Goal: Information Seeking & Learning: Learn about a topic

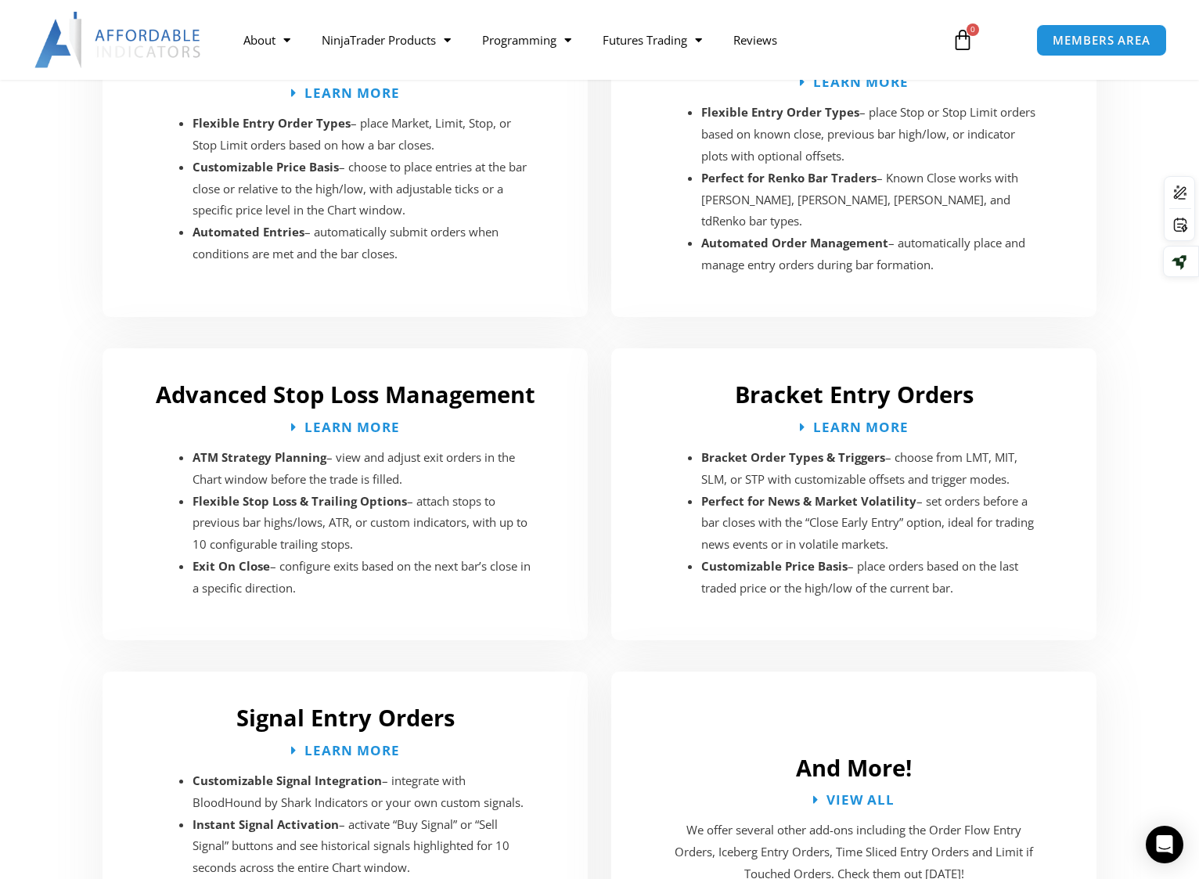
scroll to position [2656, 0]
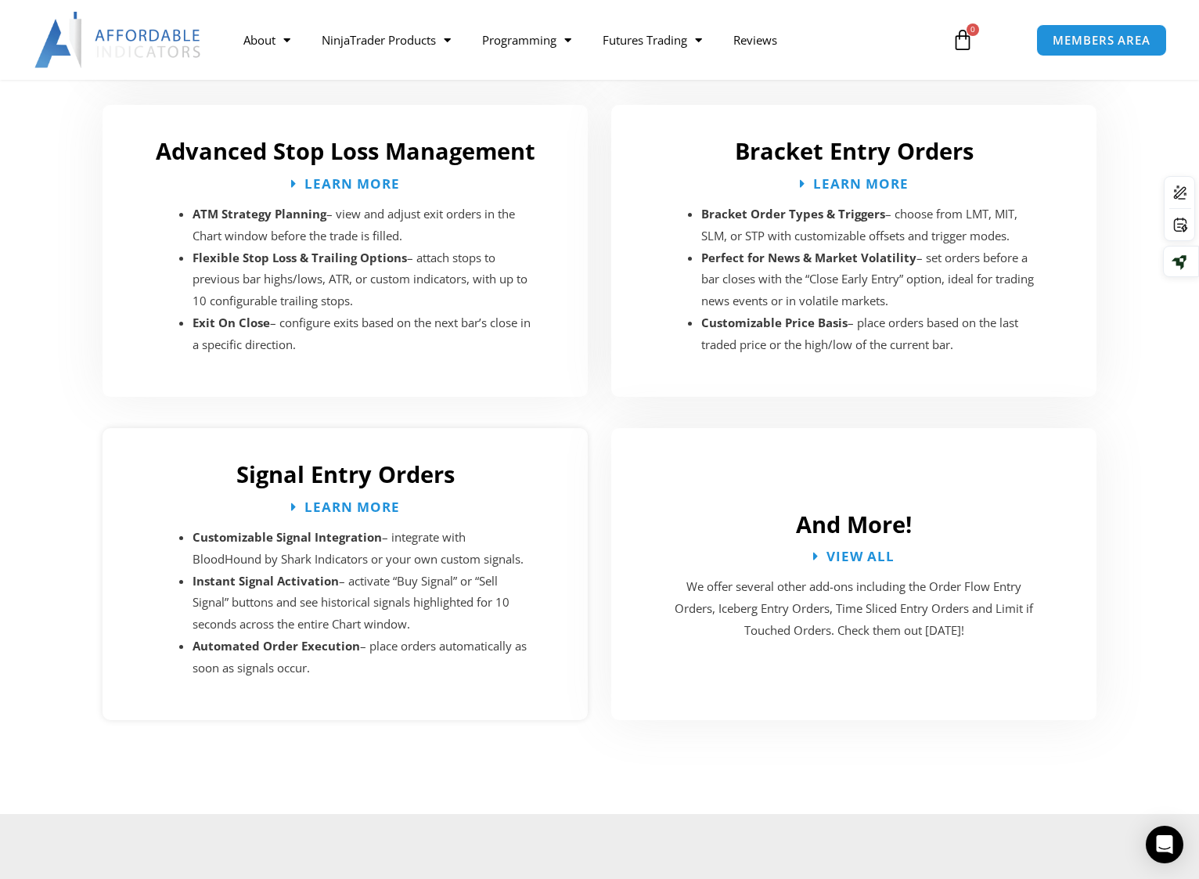
drag, startPoint x: 0, startPoint y: 0, endPoint x: 573, endPoint y: 456, distance: 731.9
click at [602, 412] on div "And More! View All We offer several other add-ons including the Order Flow Entr…" at bounding box center [854, 573] width 509 height 323
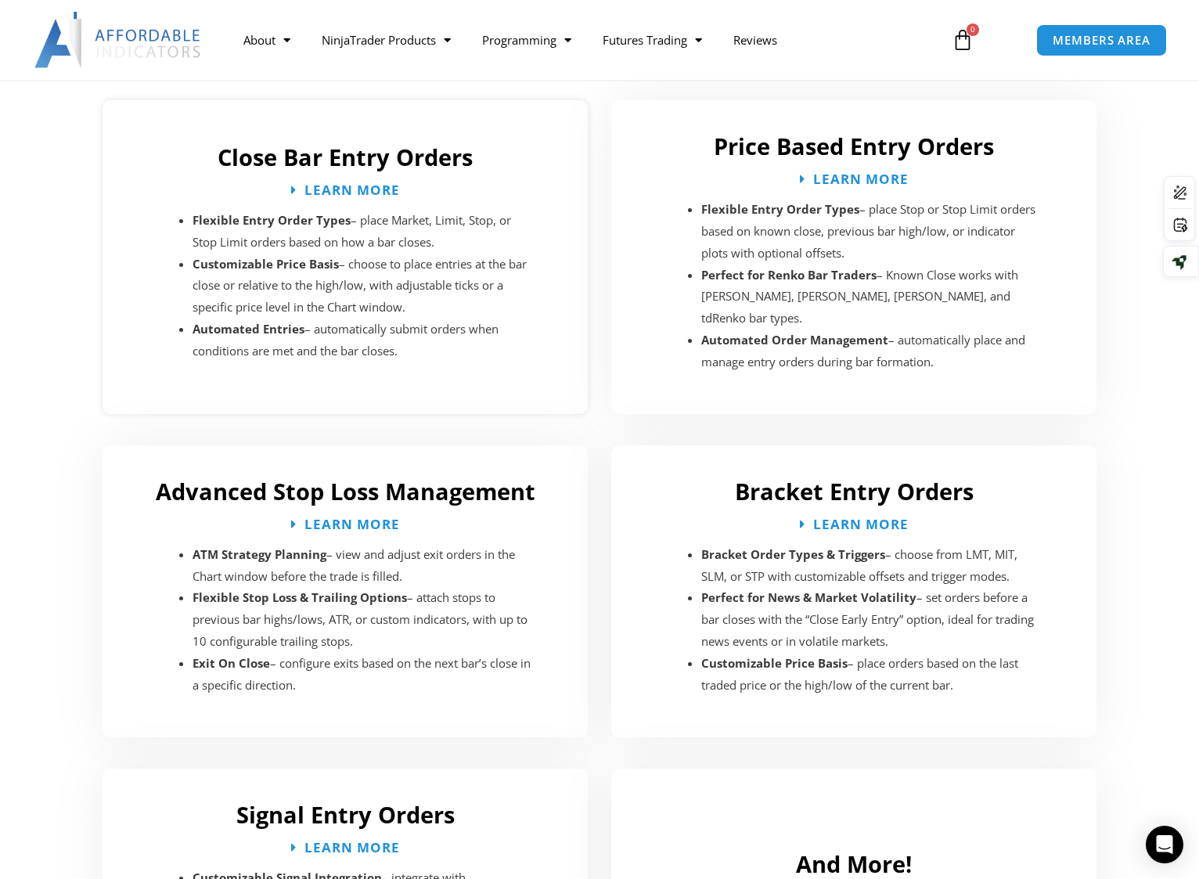
scroll to position [2108, 0]
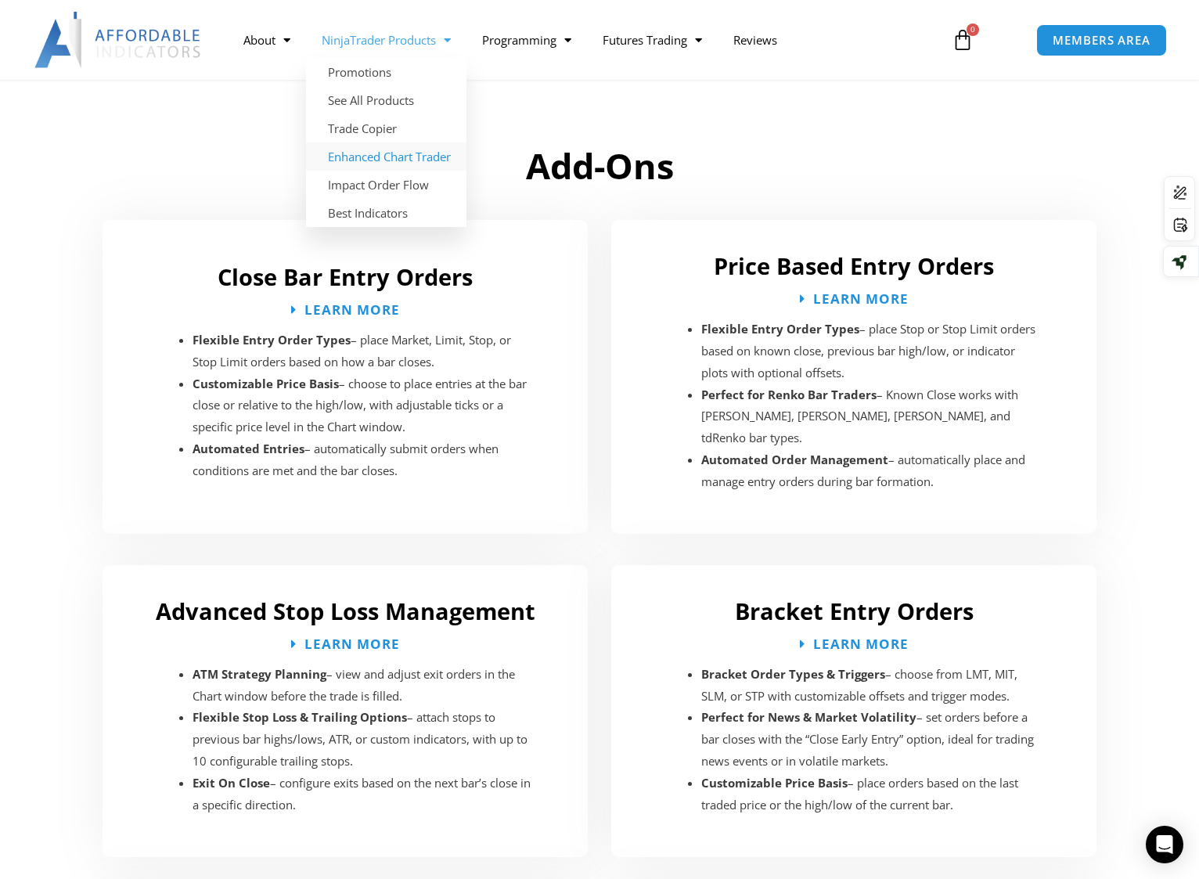
click at [384, 157] on link "Enhanced Chart Trader" at bounding box center [386, 156] width 160 height 28
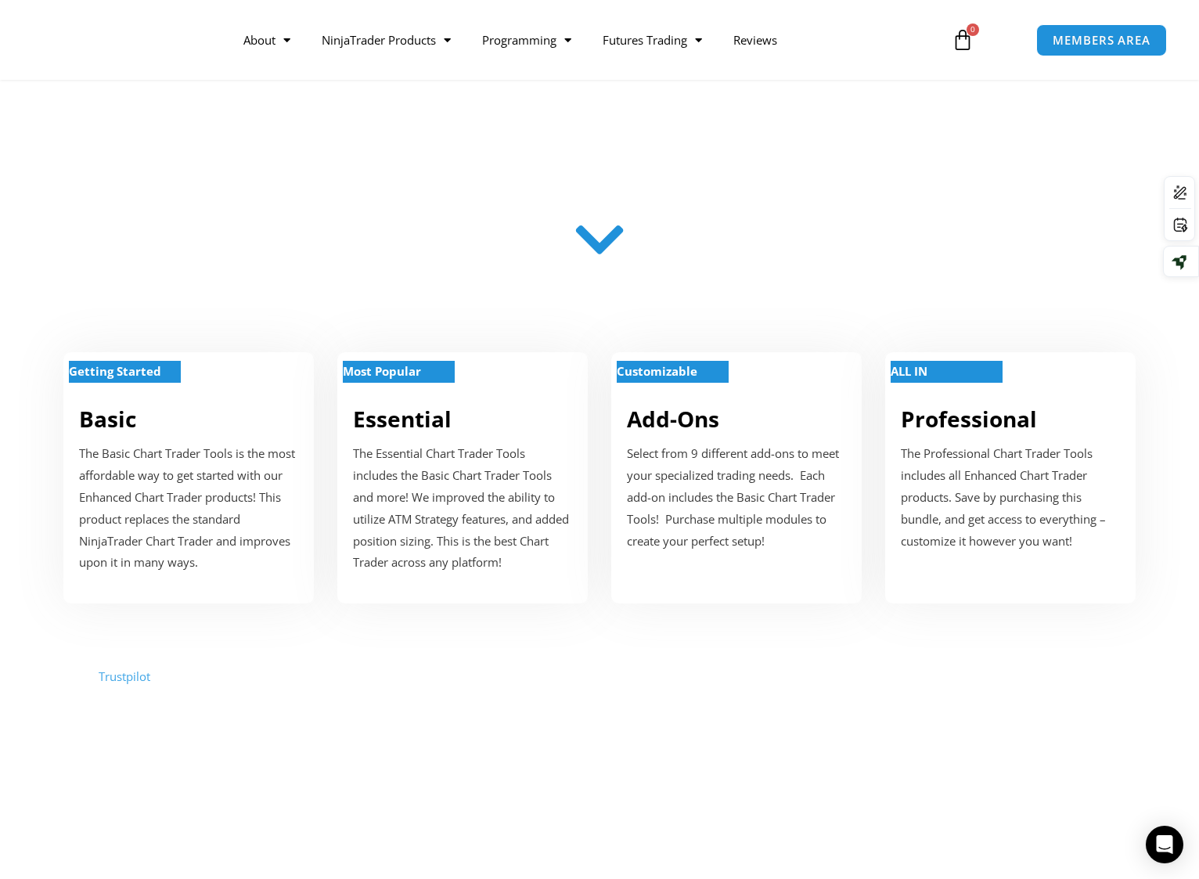
scroll to position [470, 0]
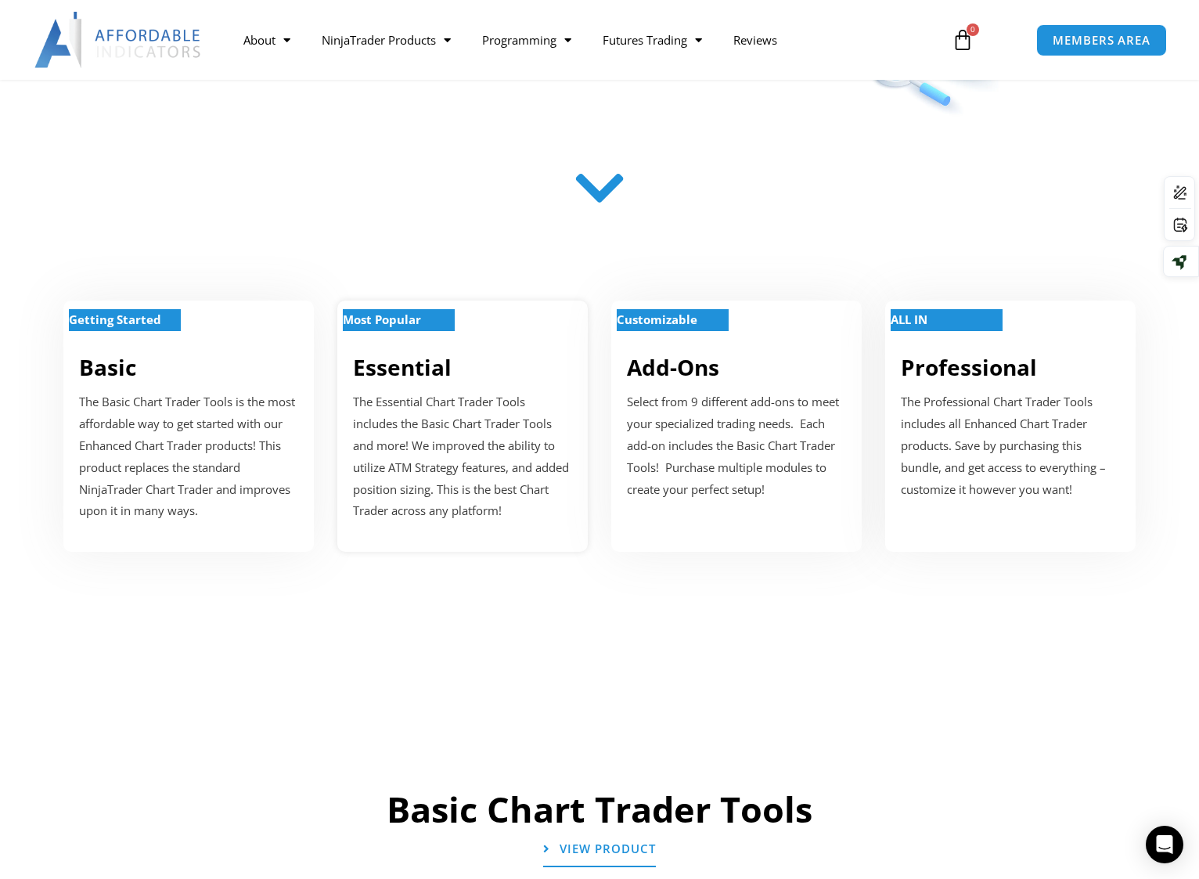
click at [505, 414] on p "The Essential Chart Trader Tools includes the Basic Chart Trader Tools and more…" at bounding box center [462, 456] width 219 height 131
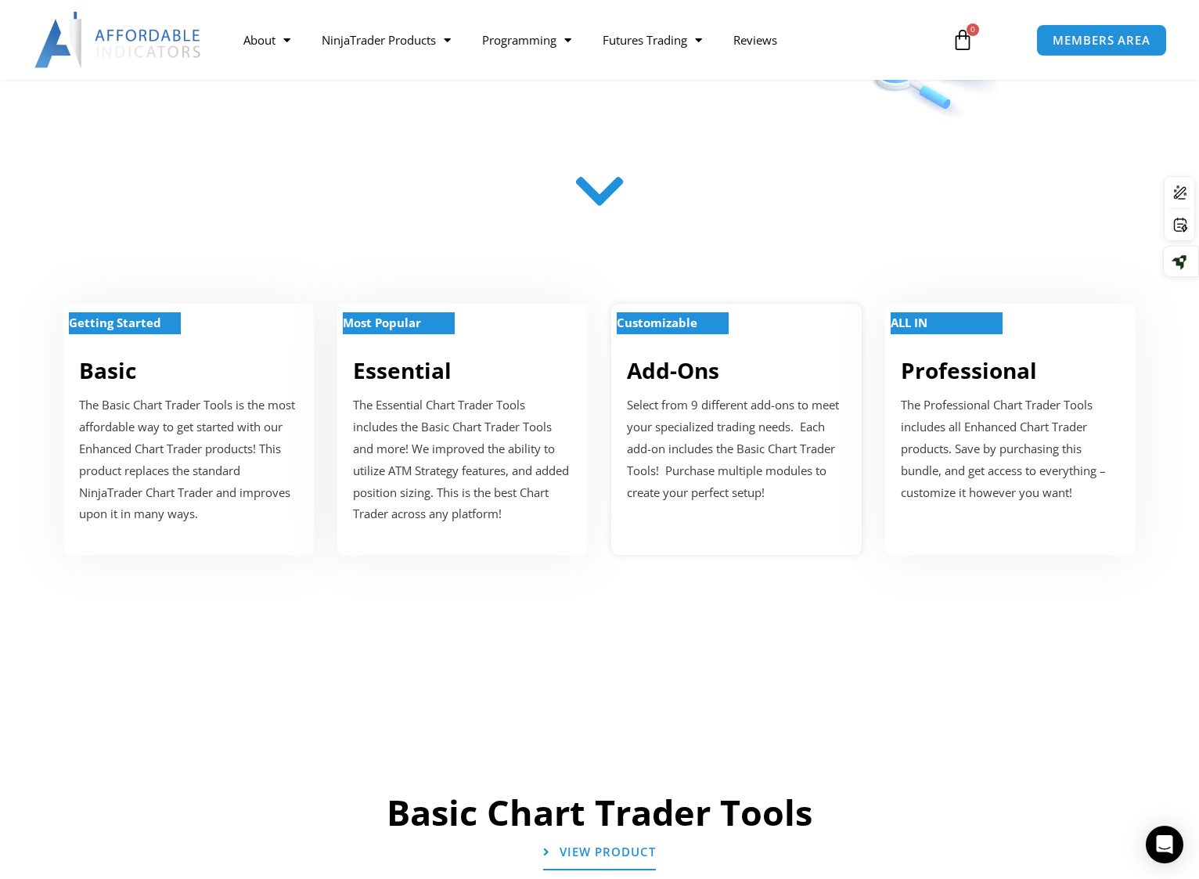
scroll to position [470, 0]
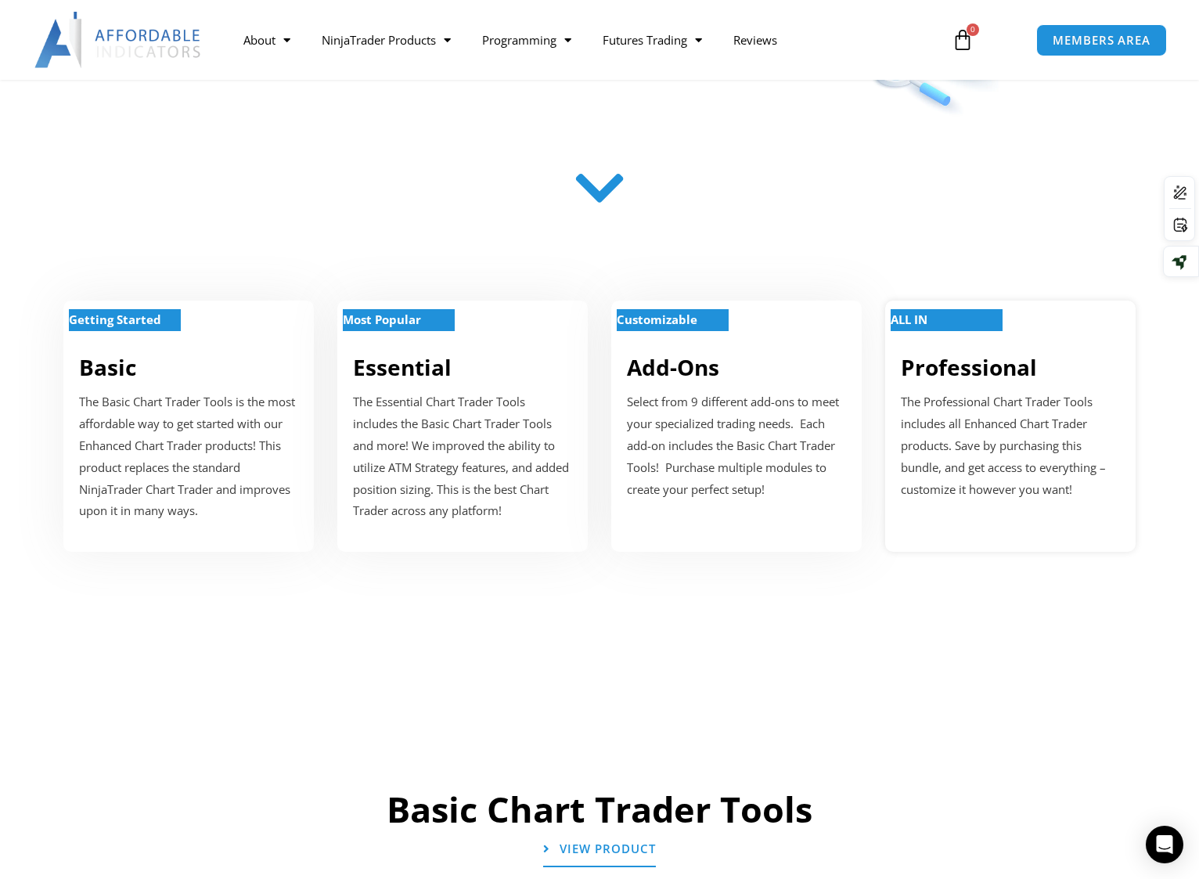
click at [996, 423] on p "The Professional Chart Trader Tools includes all Enhanced Chart Trader products…" at bounding box center [1010, 445] width 219 height 109
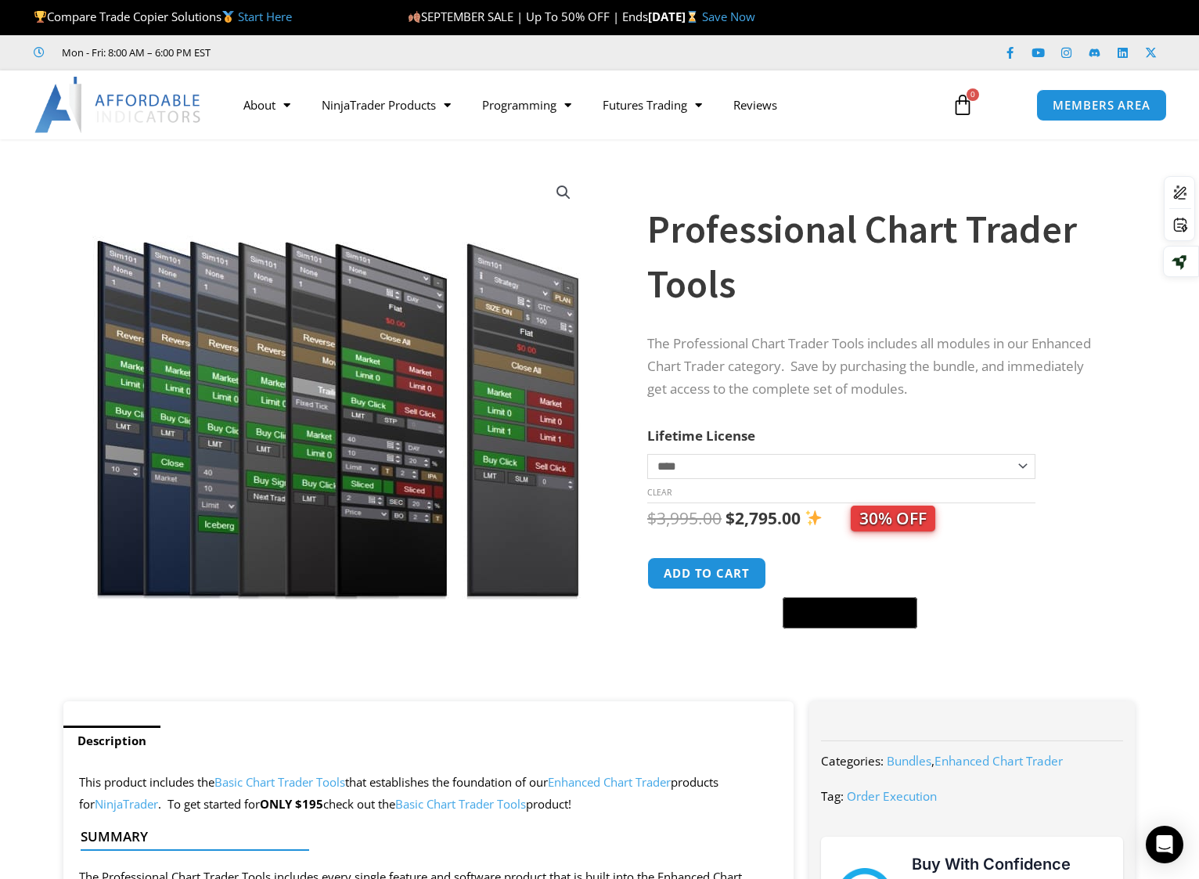
click at [1019, 463] on select "**********" at bounding box center [841, 466] width 388 height 25
click at [647, 454] on select "**********" at bounding box center [841, 466] width 388 height 25
click at [1028, 469] on select "**********" at bounding box center [841, 466] width 388 height 25
select select "*"
click at [647, 454] on select "**********" at bounding box center [841, 466] width 388 height 25
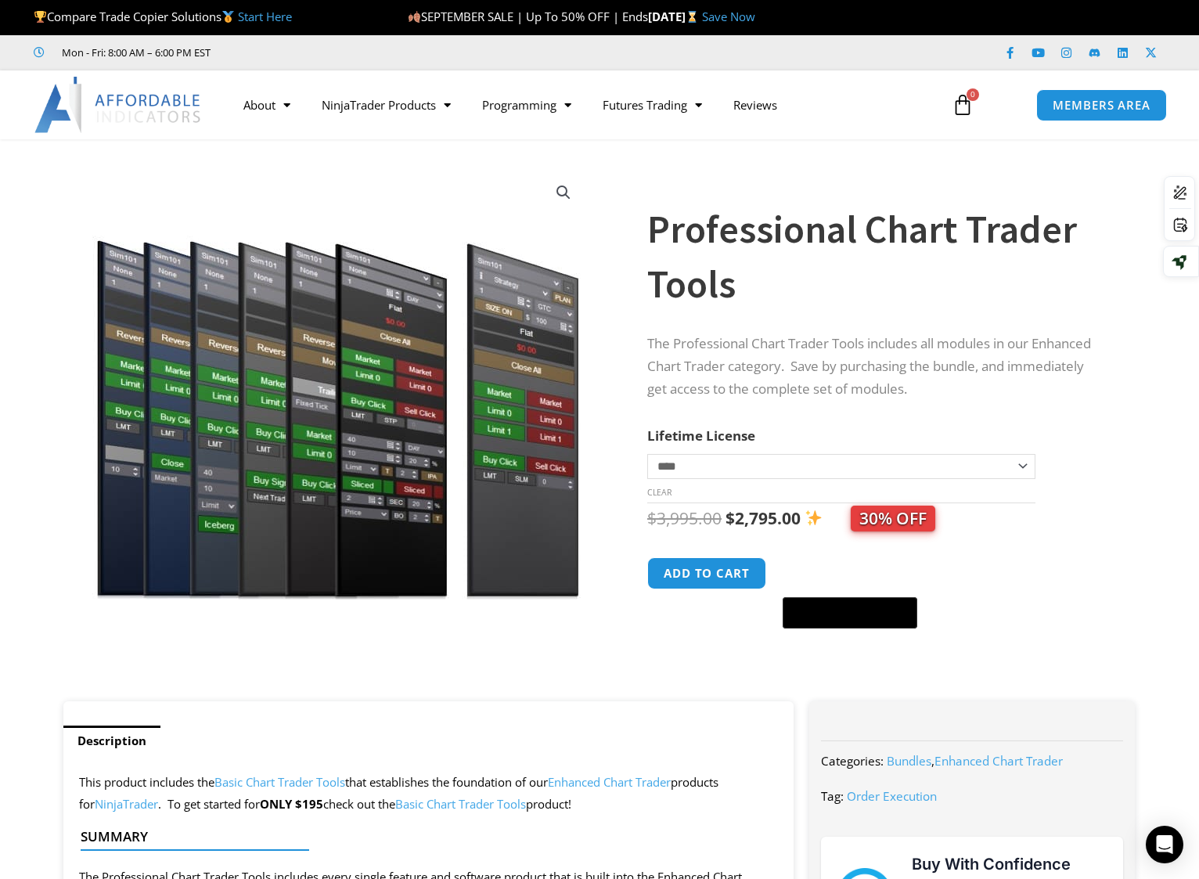
click at [1091, 487] on form "**********" at bounding box center [875, 530] width 457 height 213
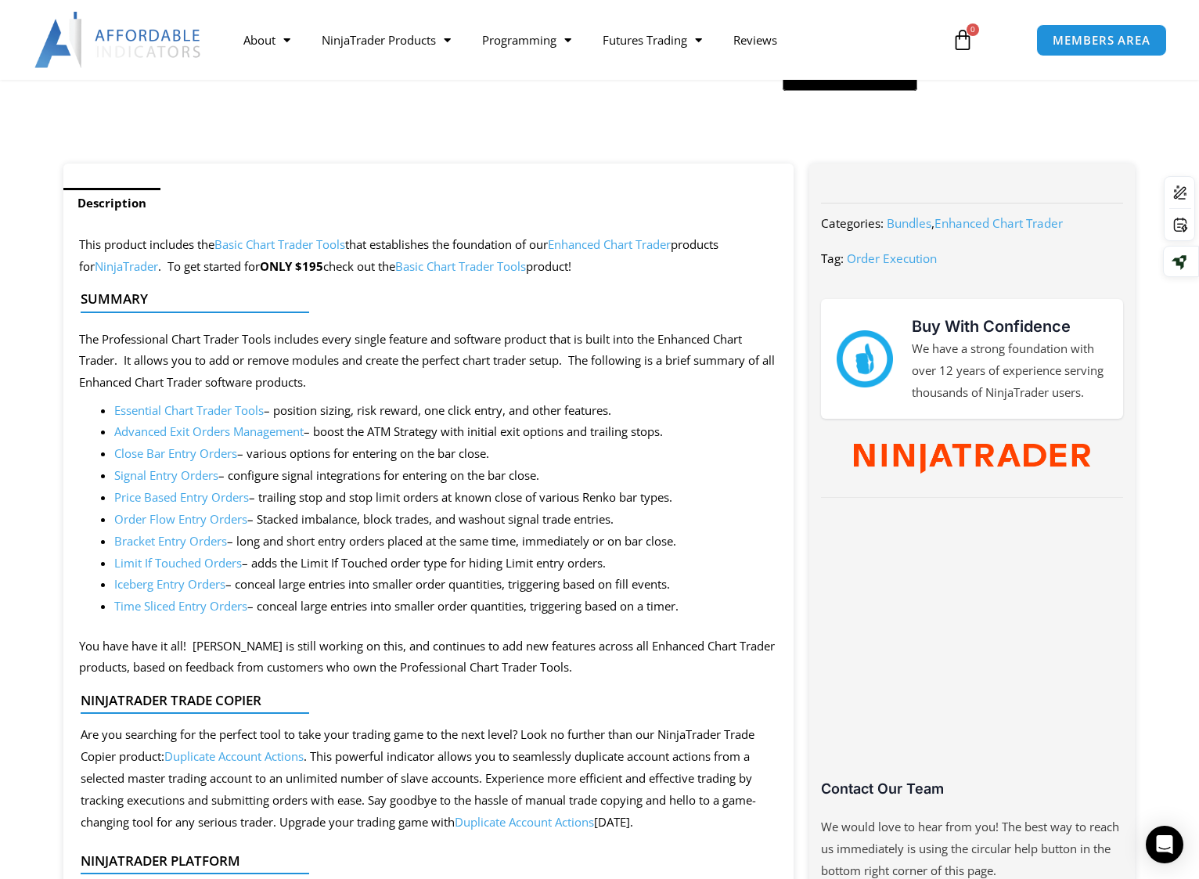
scroll to position [548, 0]
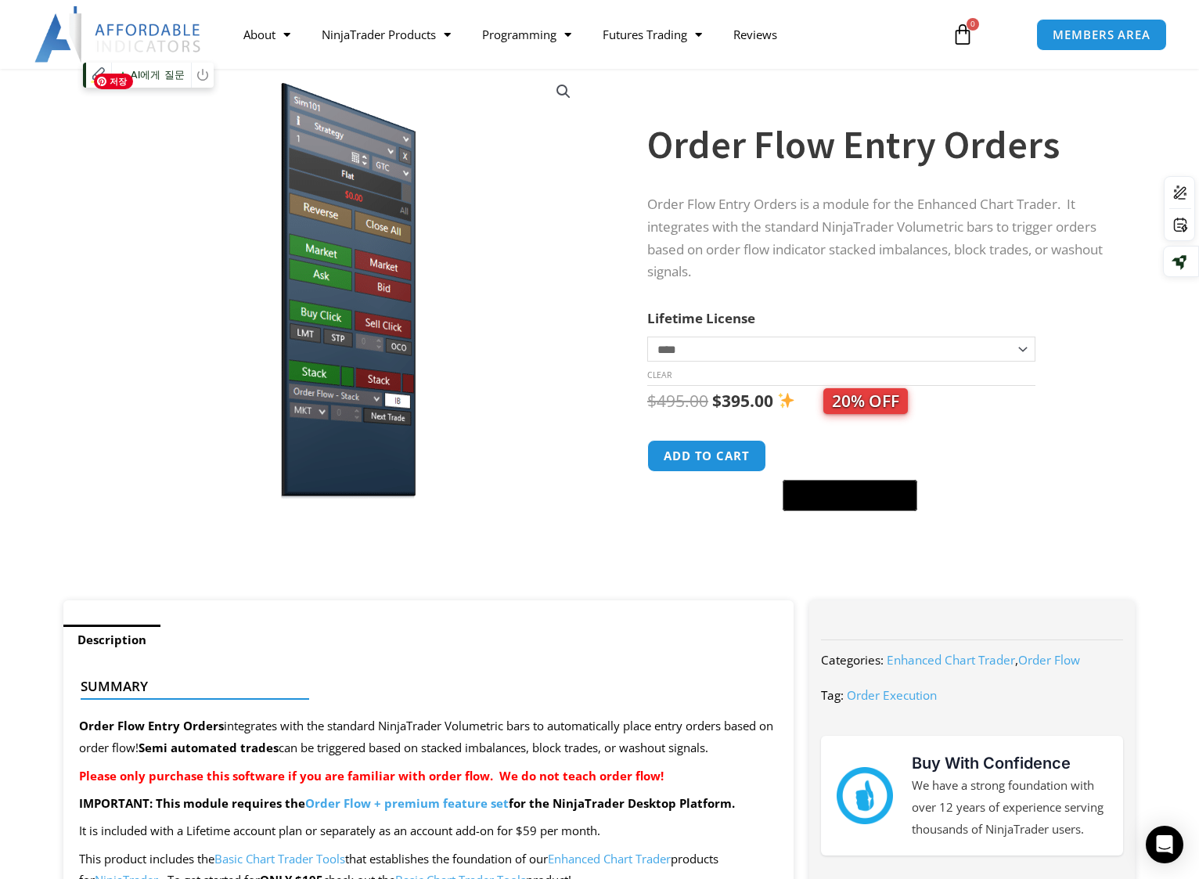
scroll to position [78, 0]
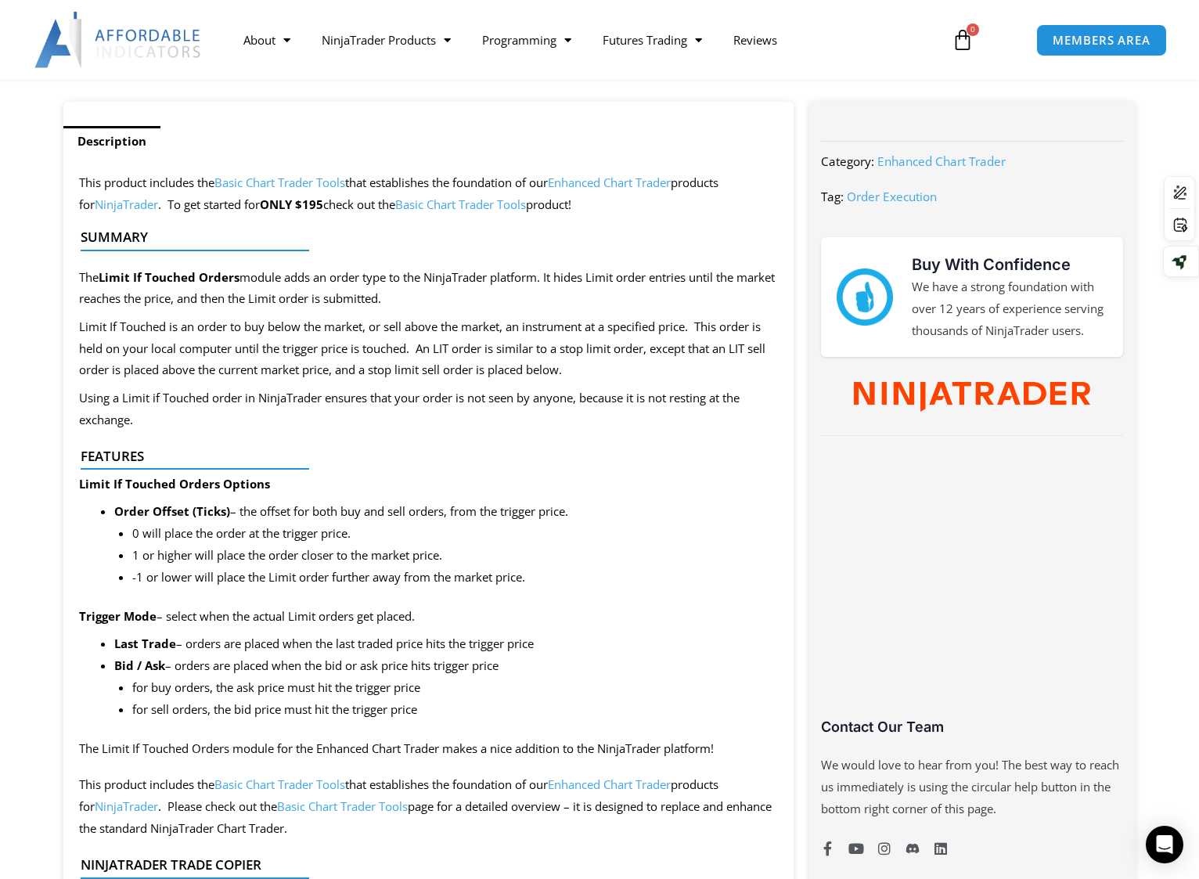
scroll to position [470, 0]
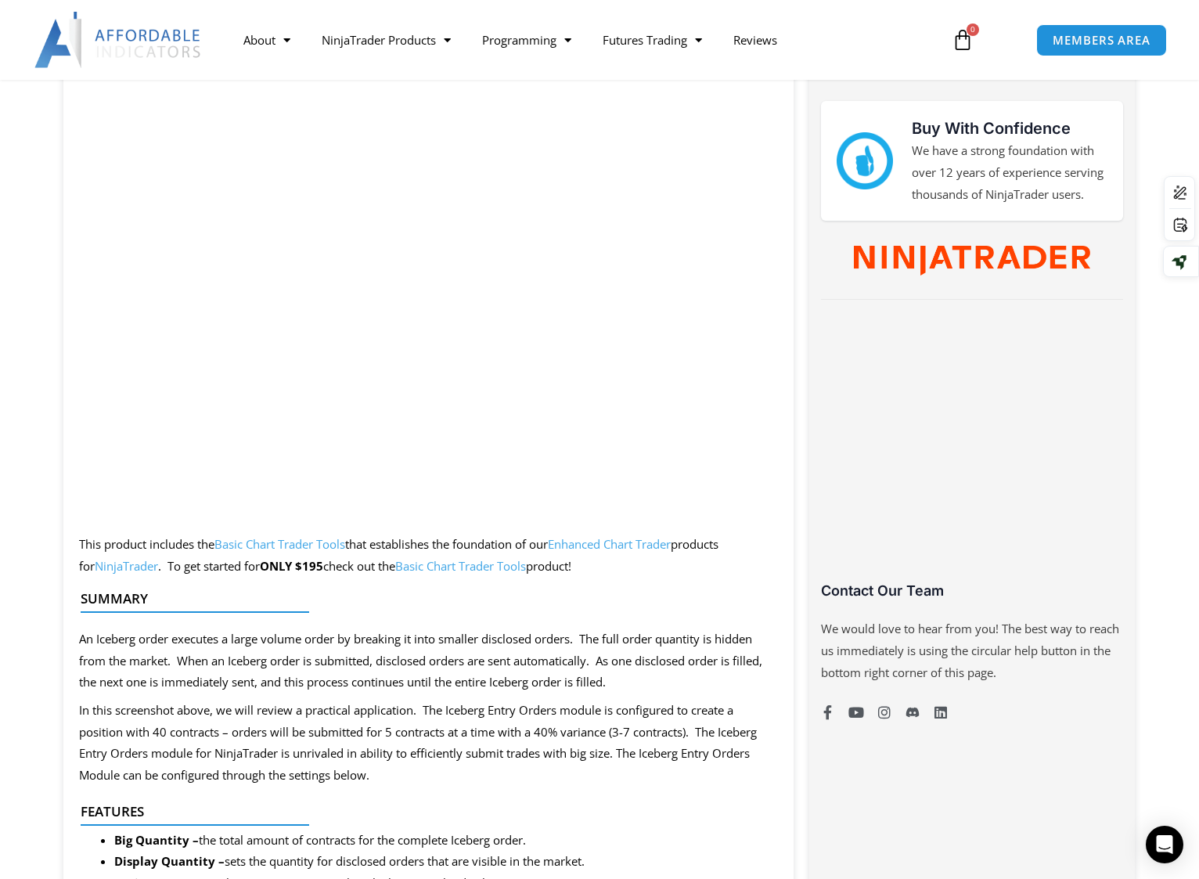
scroll to position [783, 0]
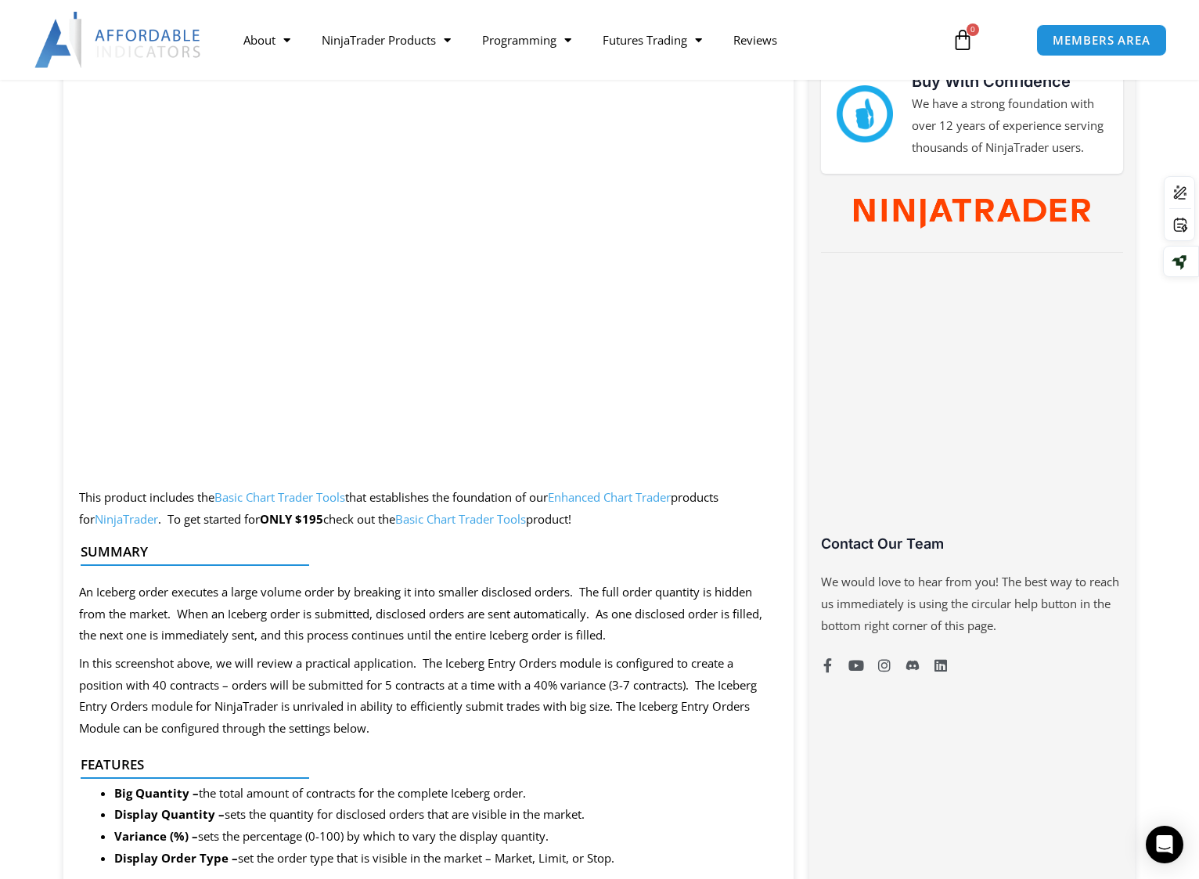
click at [682, 542] on div "Summary" at bounding box center [422, 558] width 699 height 45
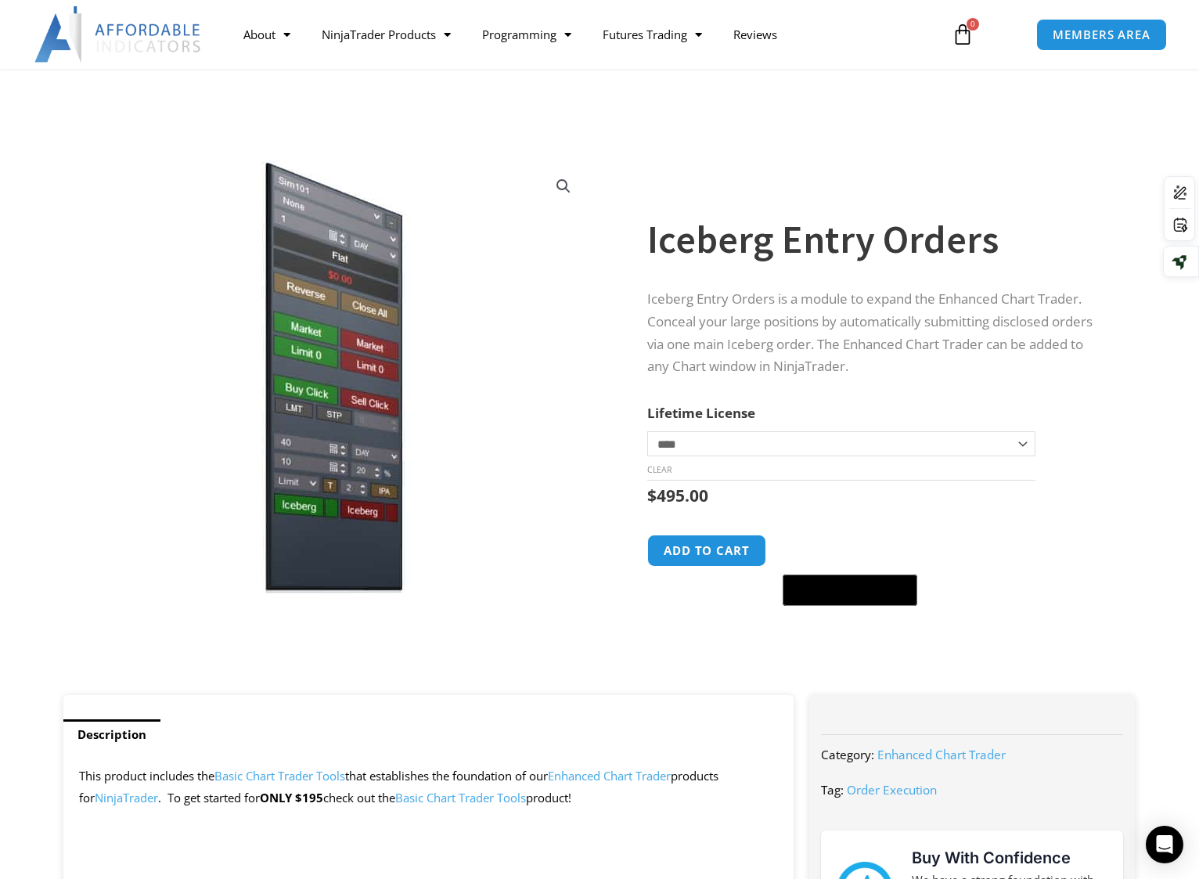
scroll to position [0, 0]
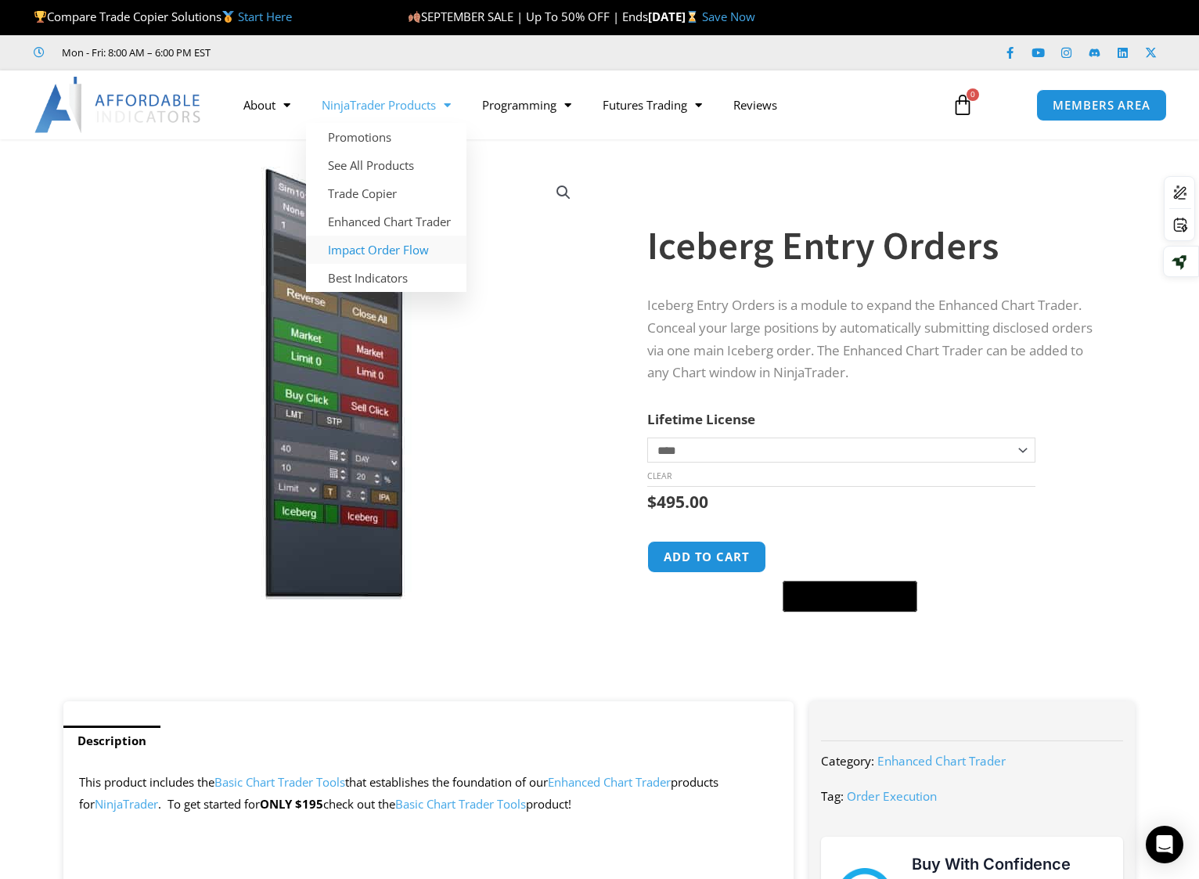
click at [402, 250] on link "Impact Order Flow" at bounding box center [386, 250] width 160 height 28
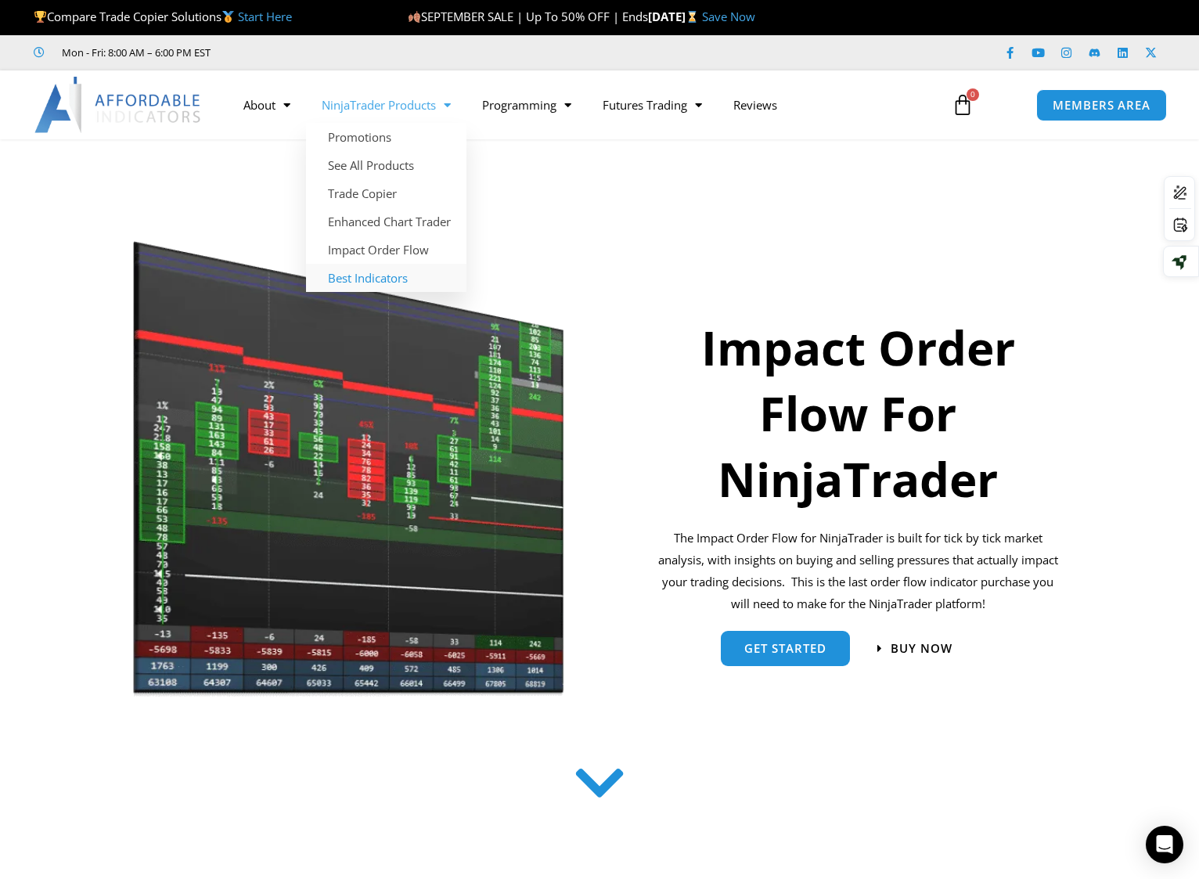
click at [384, 278] on link "Best Indicators" at bounding box center [386, 278] width 160 height 28
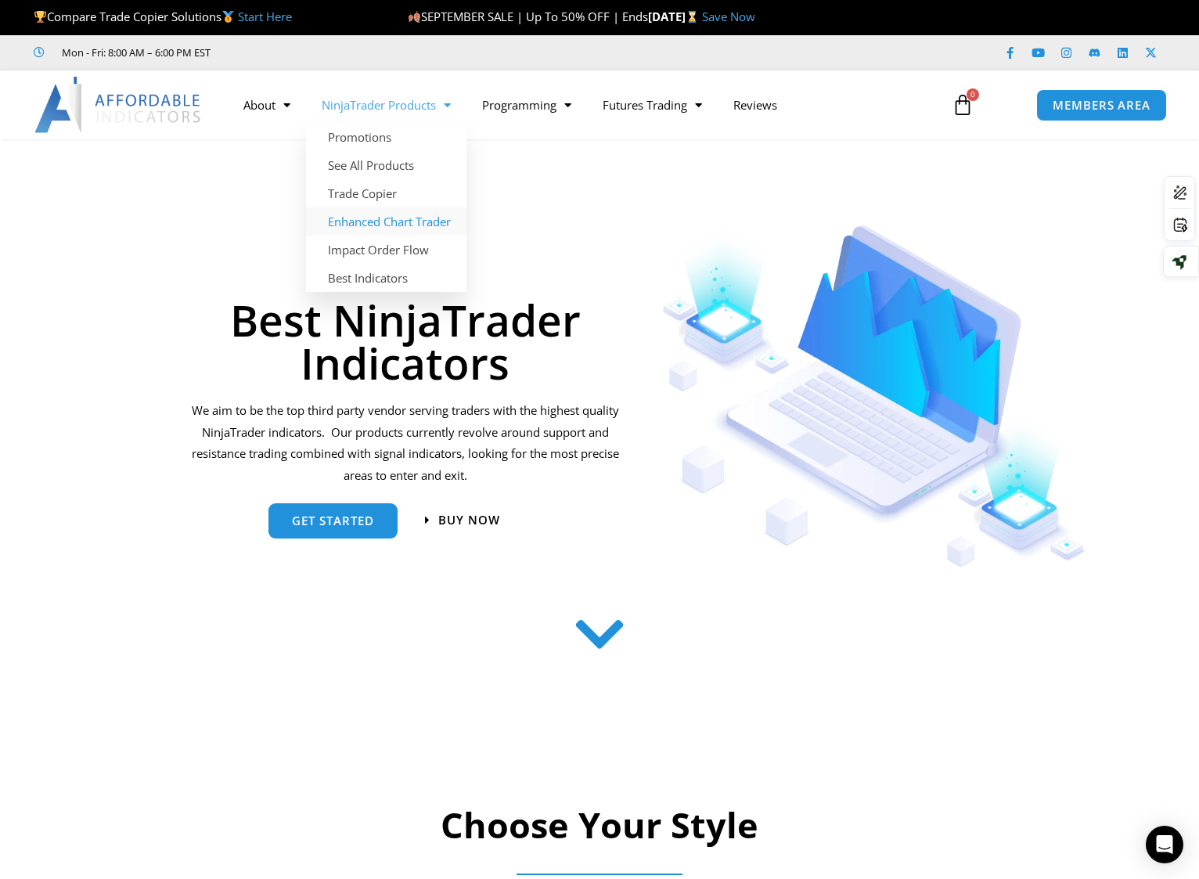
click at [402, 223] on link "Enhanced Chart Trader" at bounding box center [386, 221] width 160 height 28
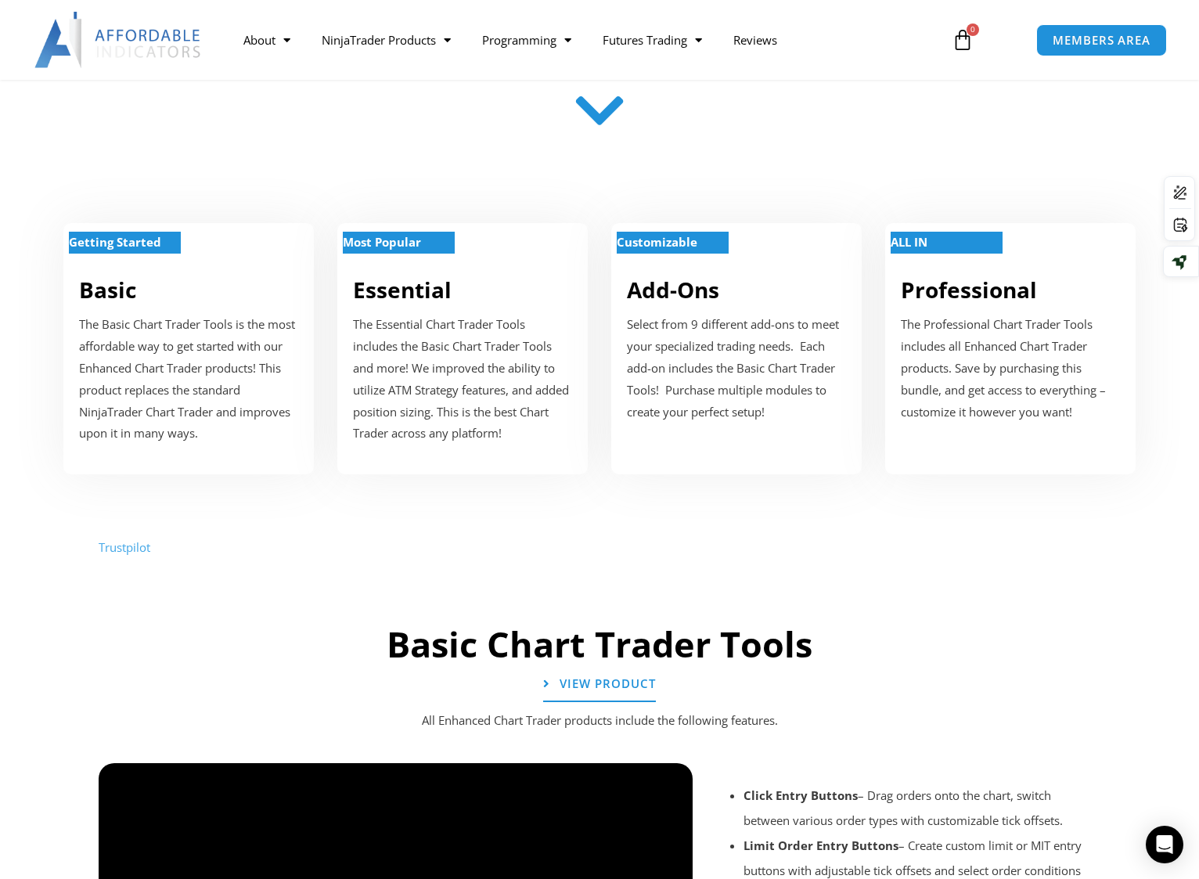
scroll to position [548, 0]
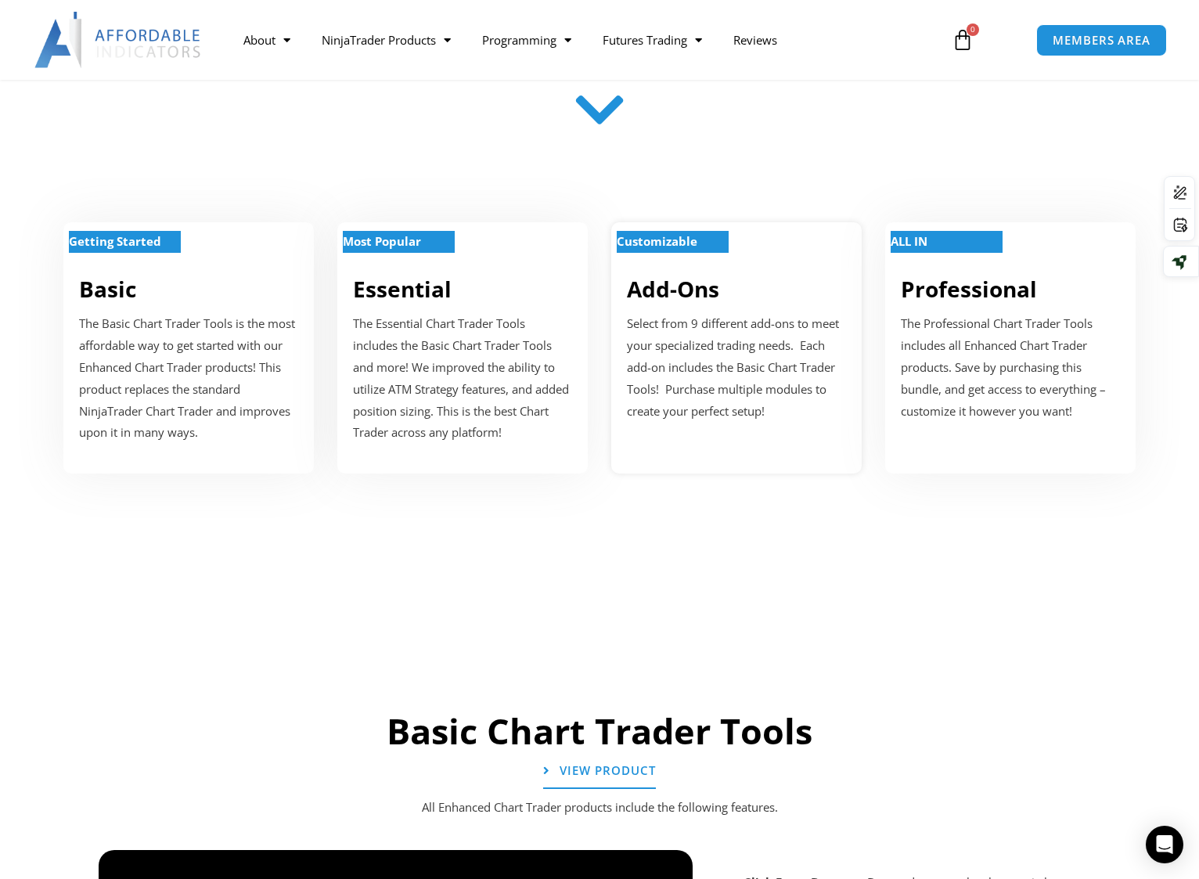
click at [695, 388] on p "Select from 9 different add-ons to meet your specialized trading needs. Each ad…" at bounding box center [736, 367] width 219 height 109
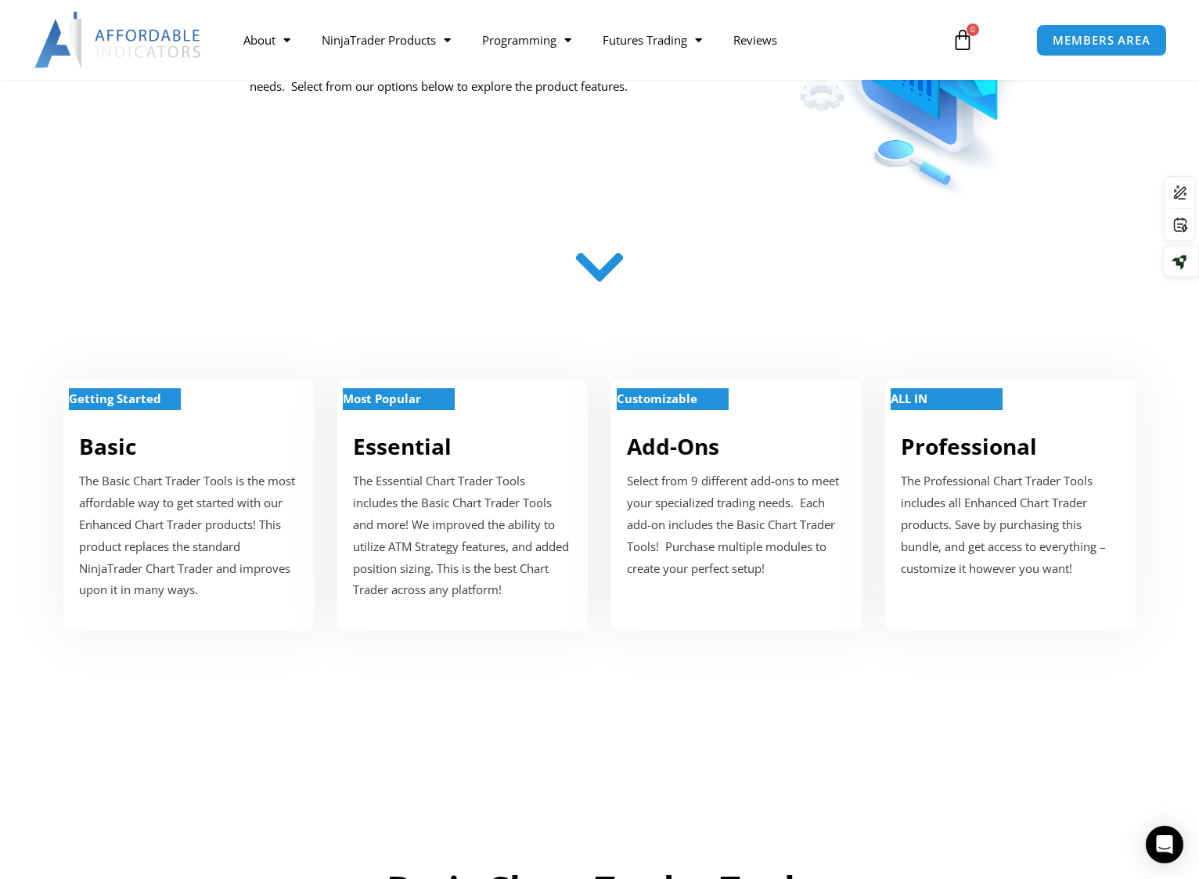
scroll to position [391, 0]
click at [229, 535] on p "The Basic Chart Trader Tools is the most affordable way to get started with our…" at bounding box center [188, 535] width 219 height 131
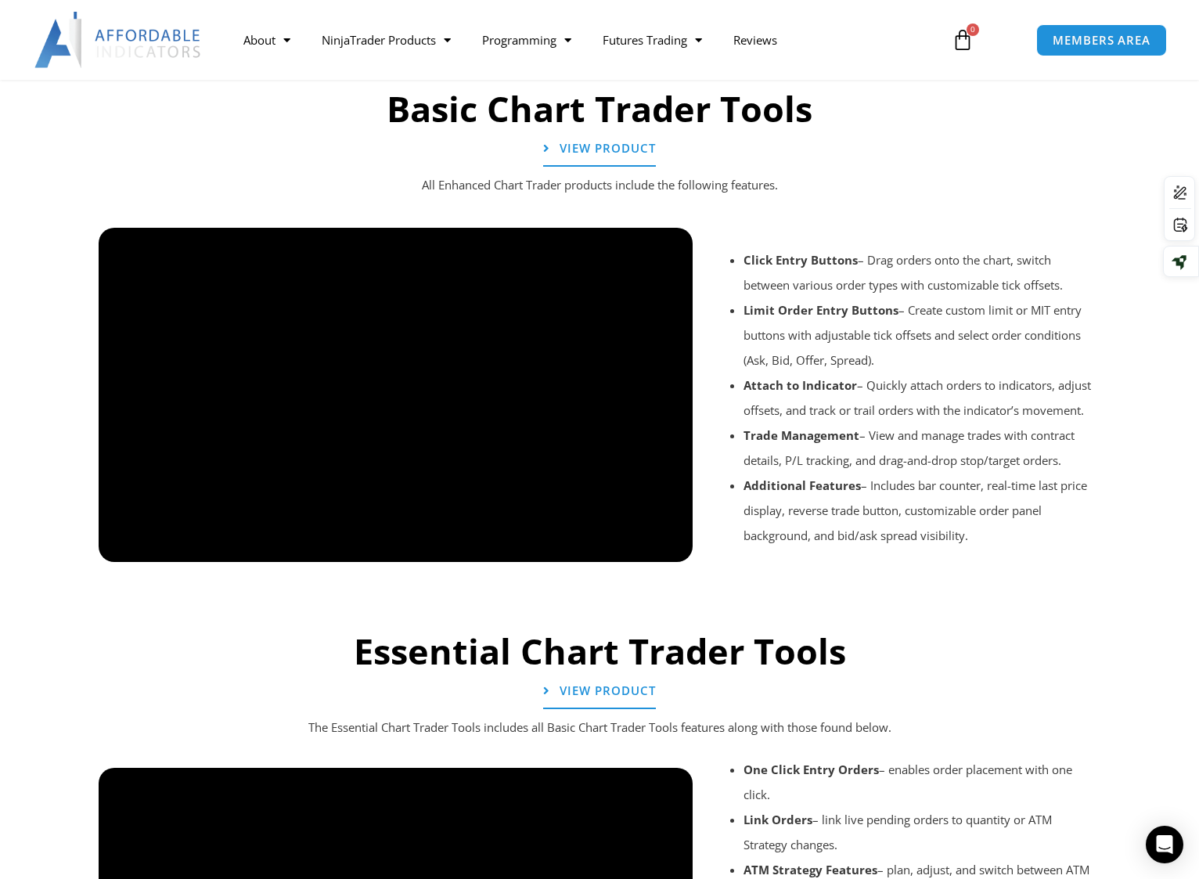
scroll to position [1174, 0]
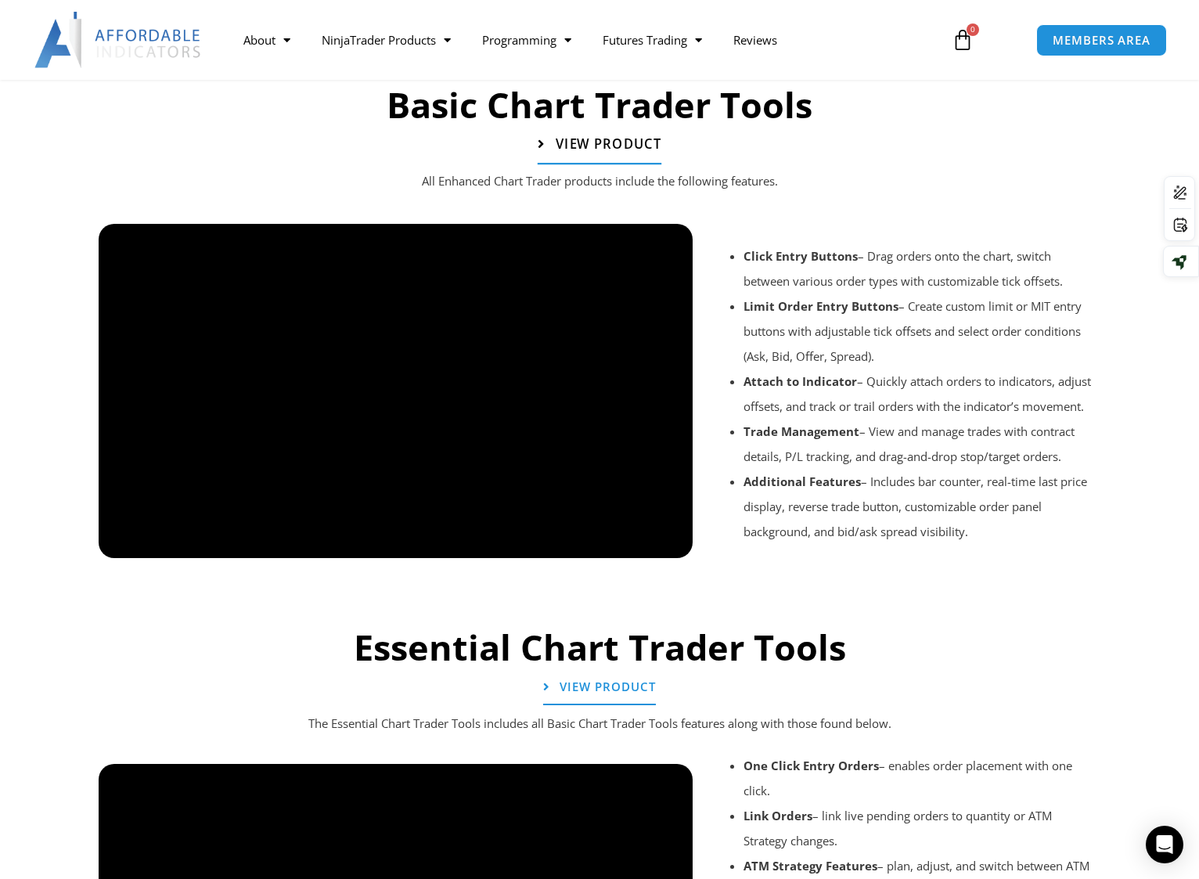
click at [631, 140] on span "View Product" at bounding box center [609, 144] width 106 height 13
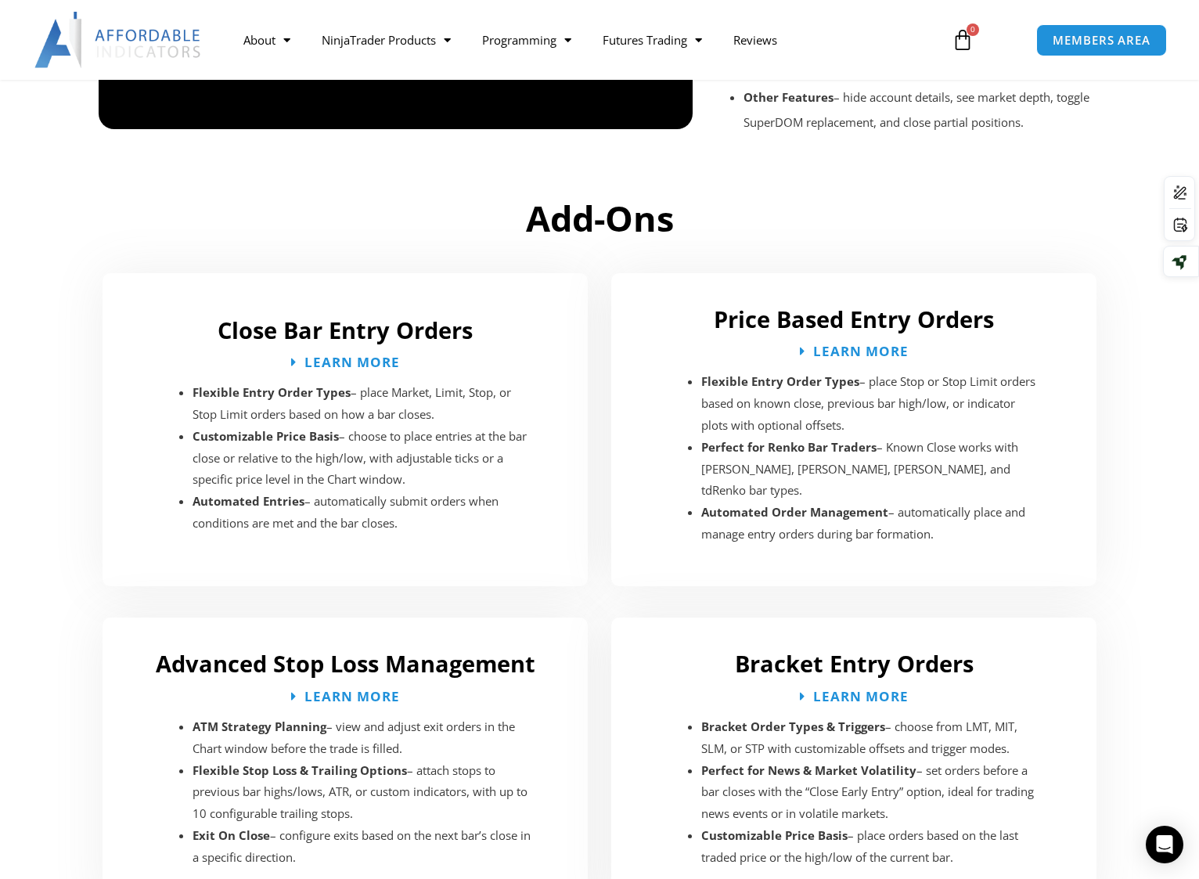
scroll to position [2201, 0]
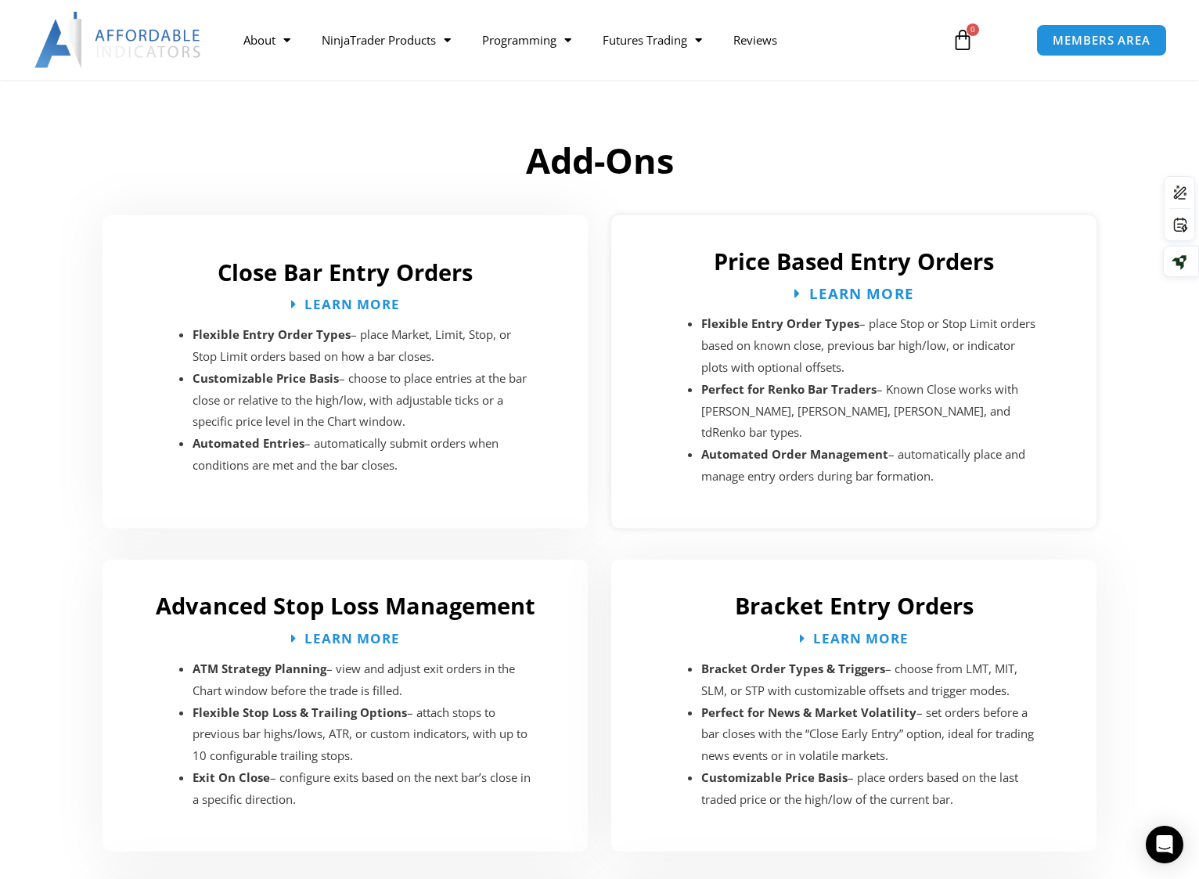
drag, startPoint x: 862, startPoint y: 374, endPoint x: 852, endPoint y: 299, distance: 75.7
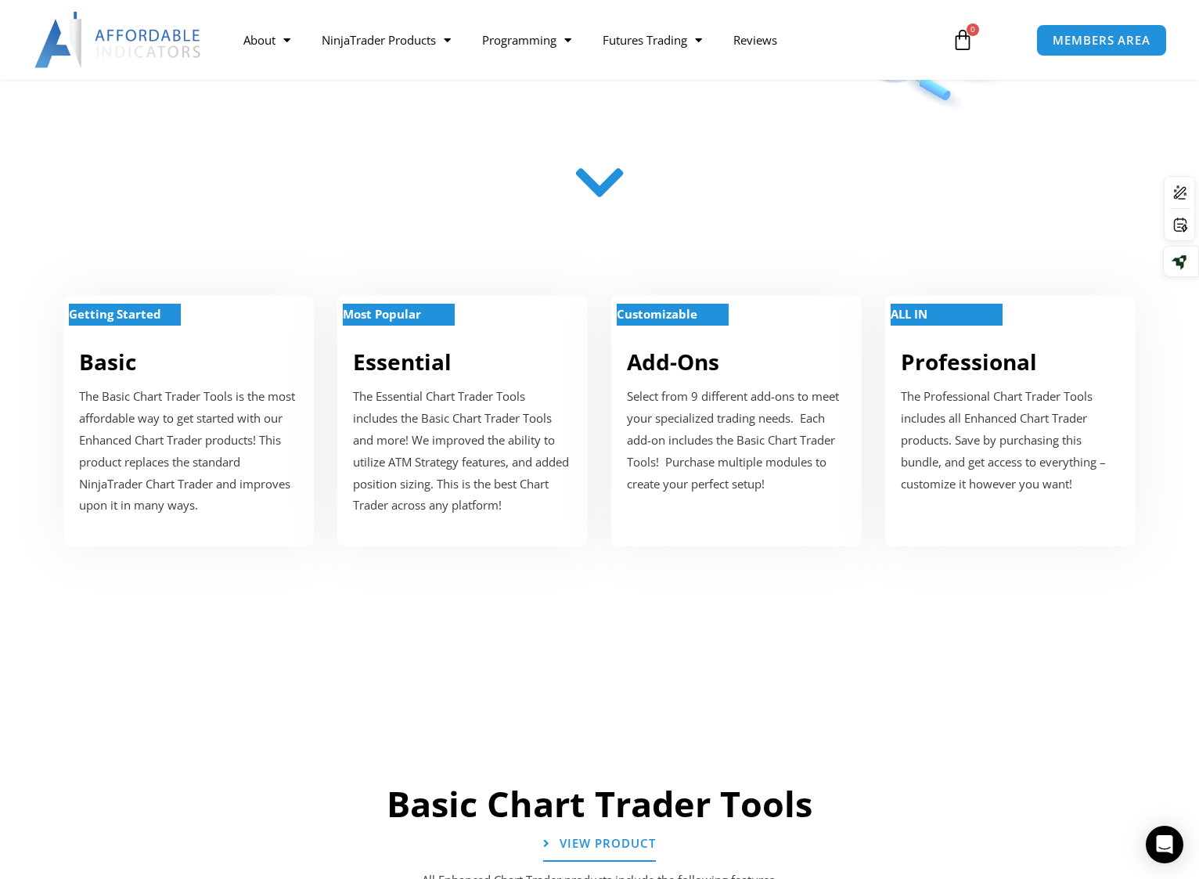
scroll to position [479, 0]
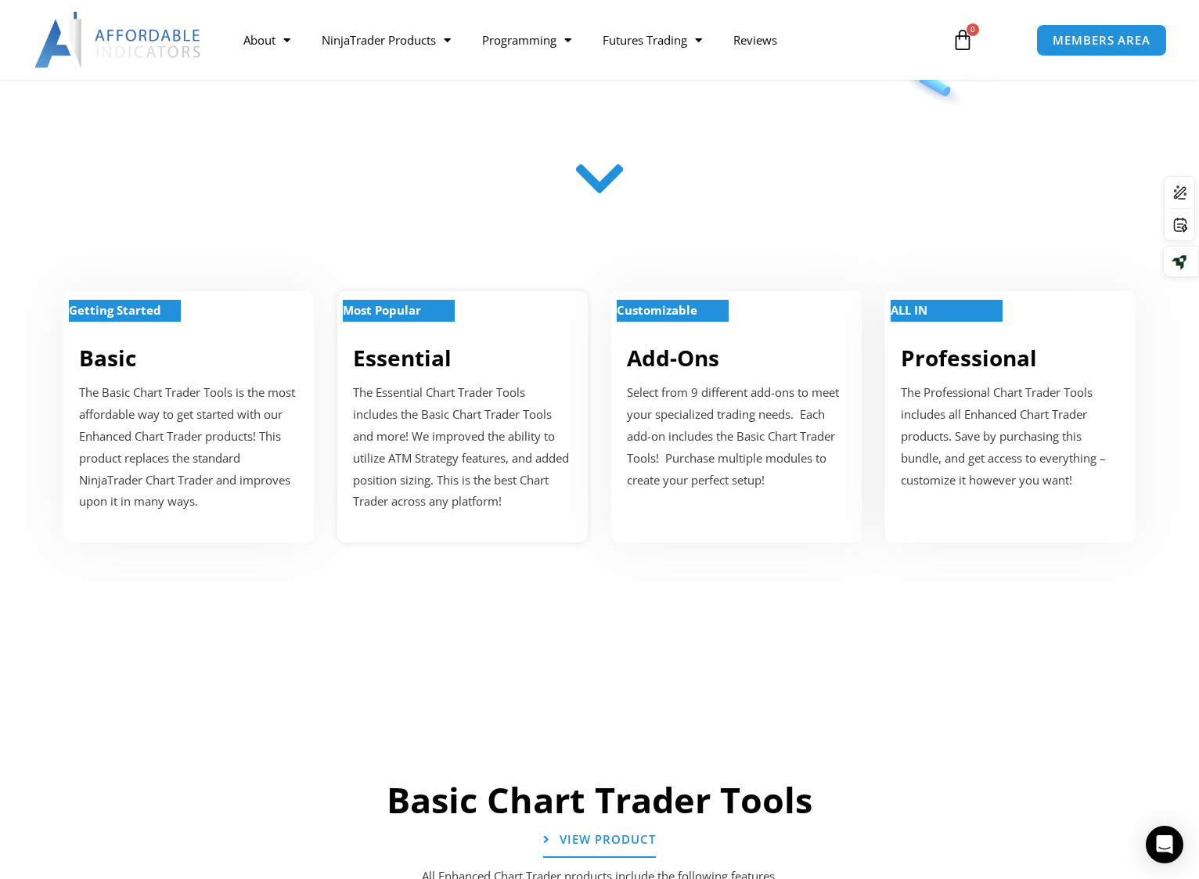
click at [422, 362] on link "Essential" at bounding box center [402, 358] width 99 height 30
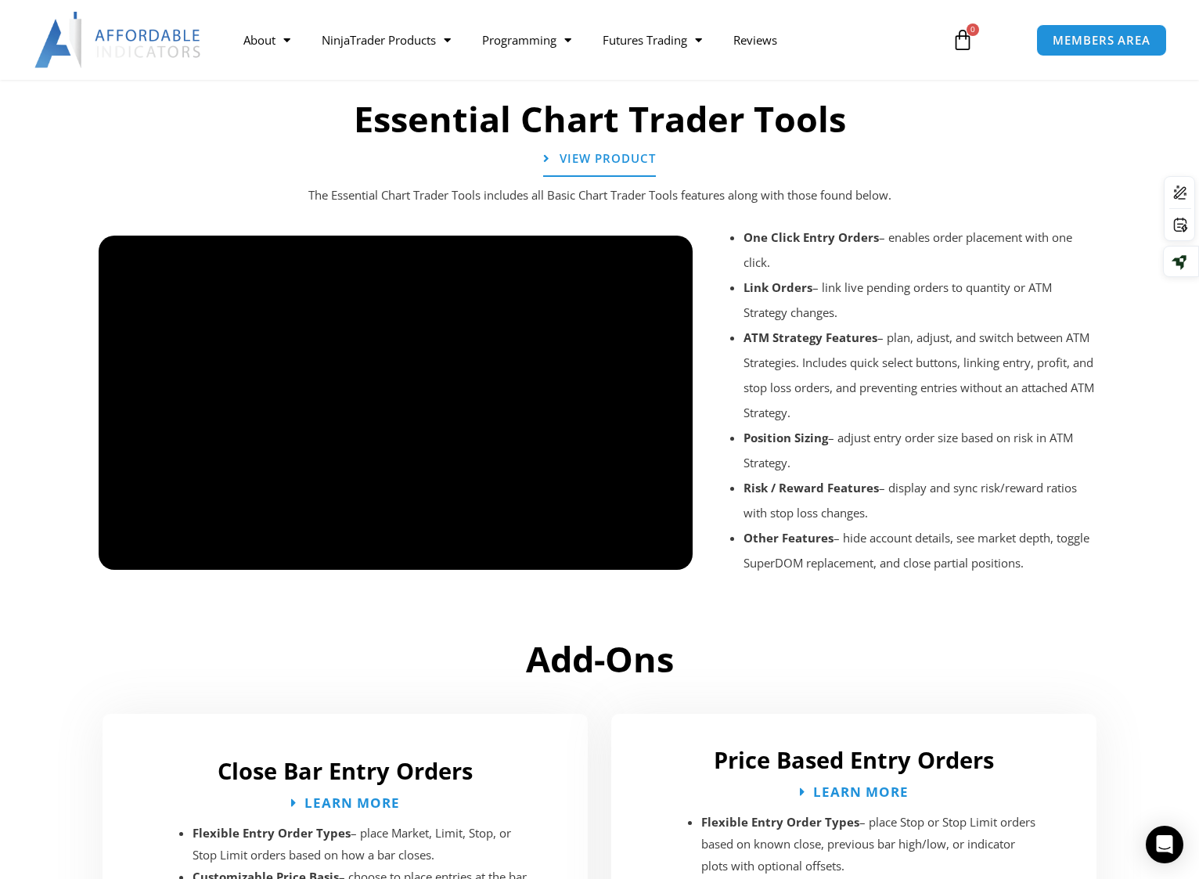
scroll to position [1716, 0]
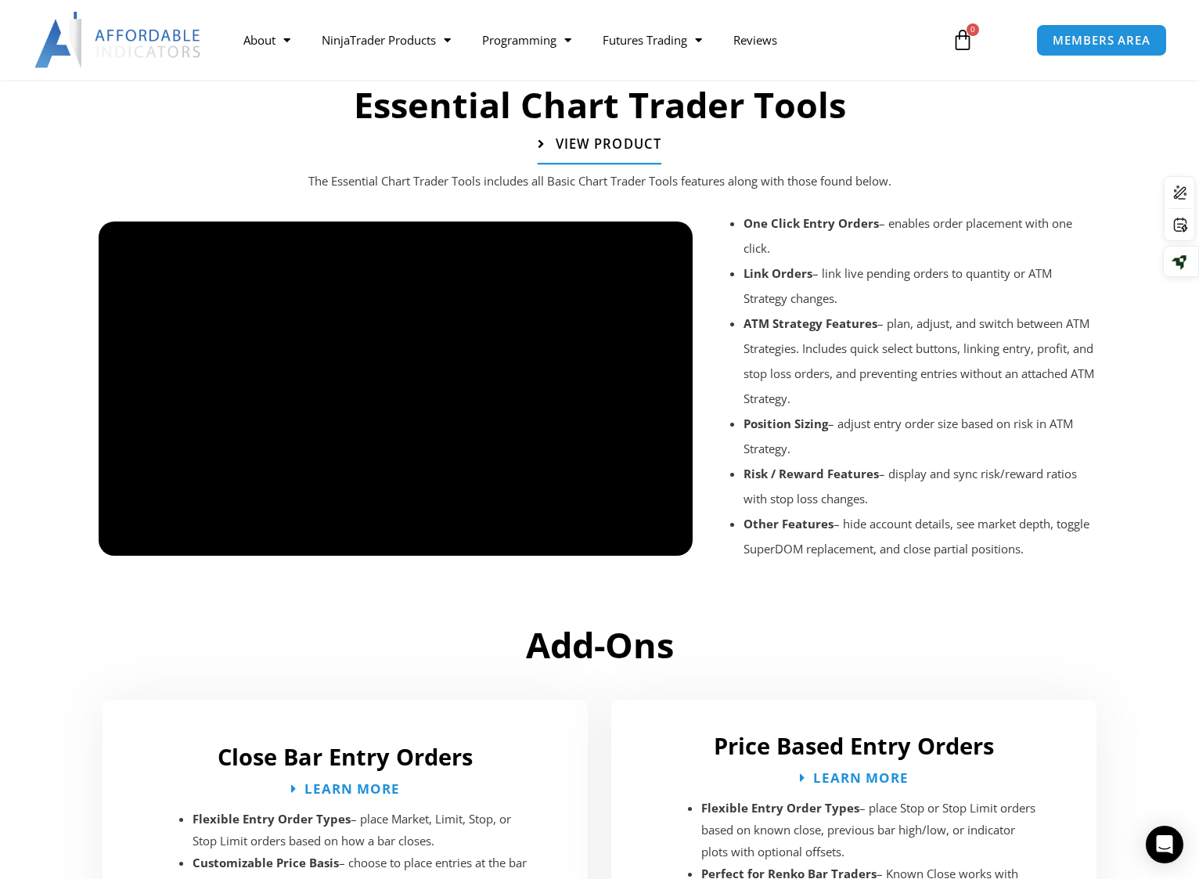
click at [614, 147] on span "View Product" at bounding box center [609, 144] width 106 height 13
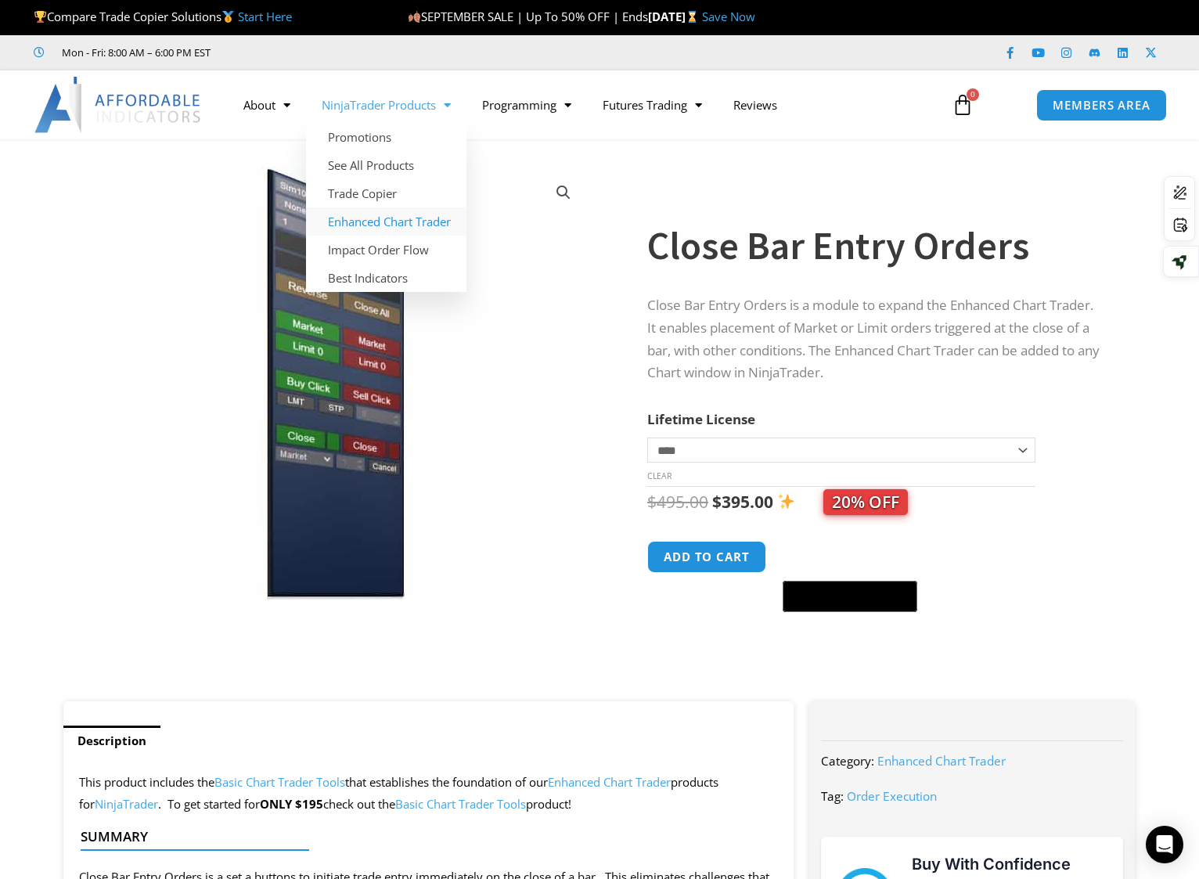
click at [400, 220] on link "Enhanced Chart Trader" at bounding box center [386, 221] width 160 height 28
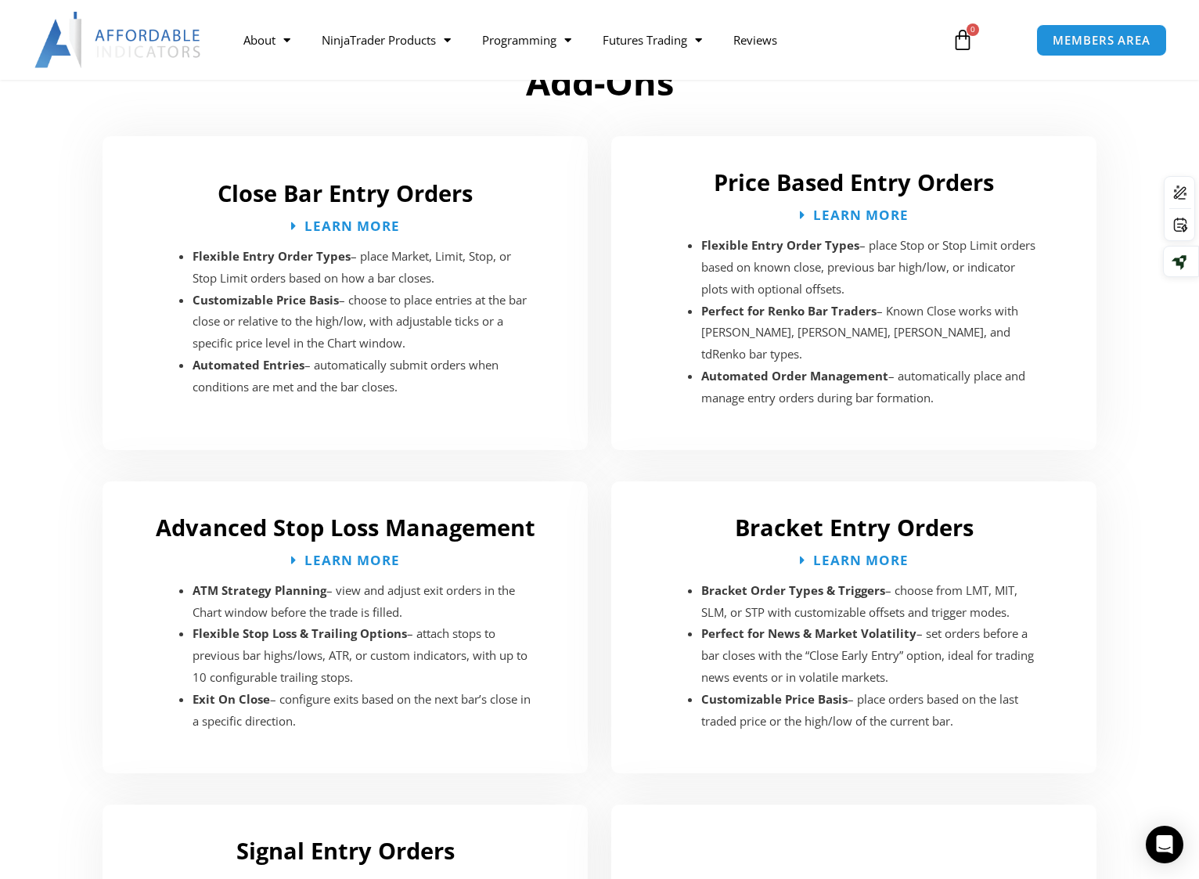
scroll to position [2279, 0]
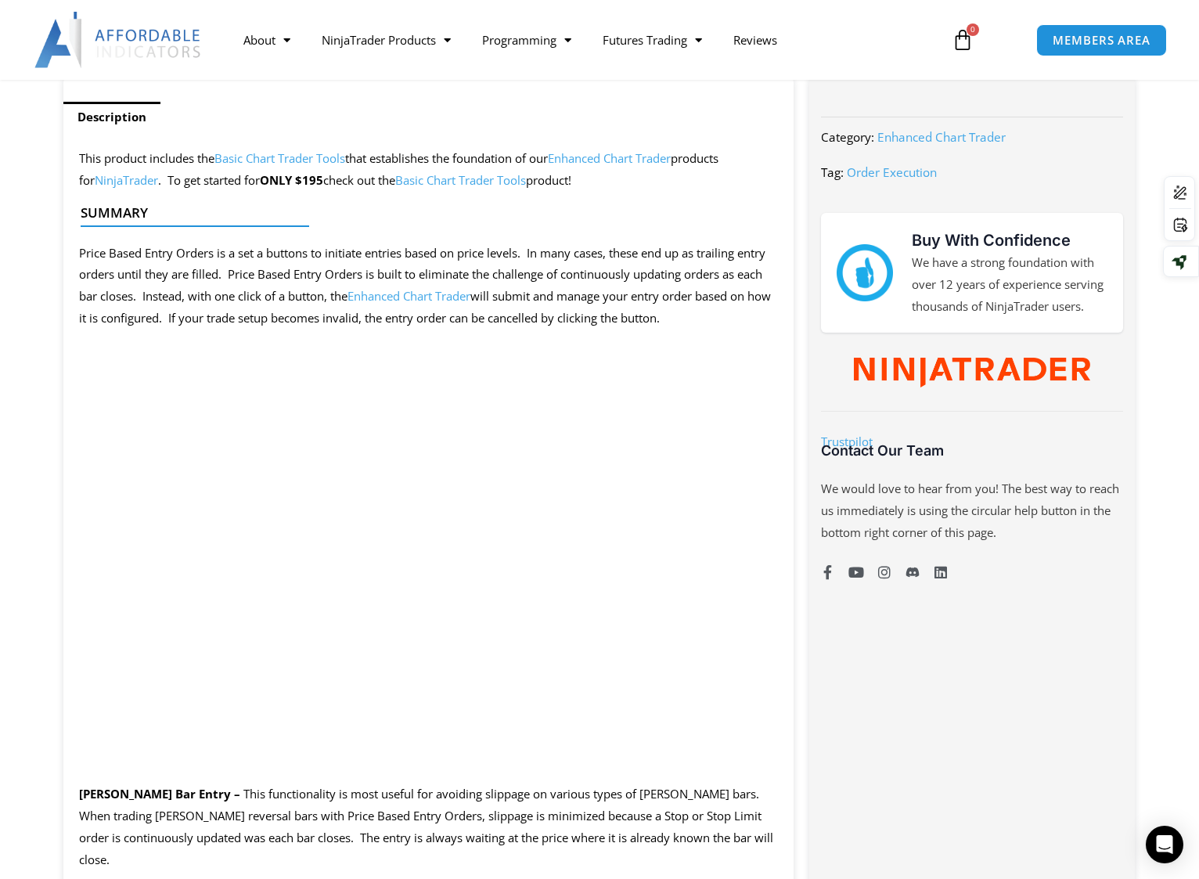
scroll to position [626, 0]
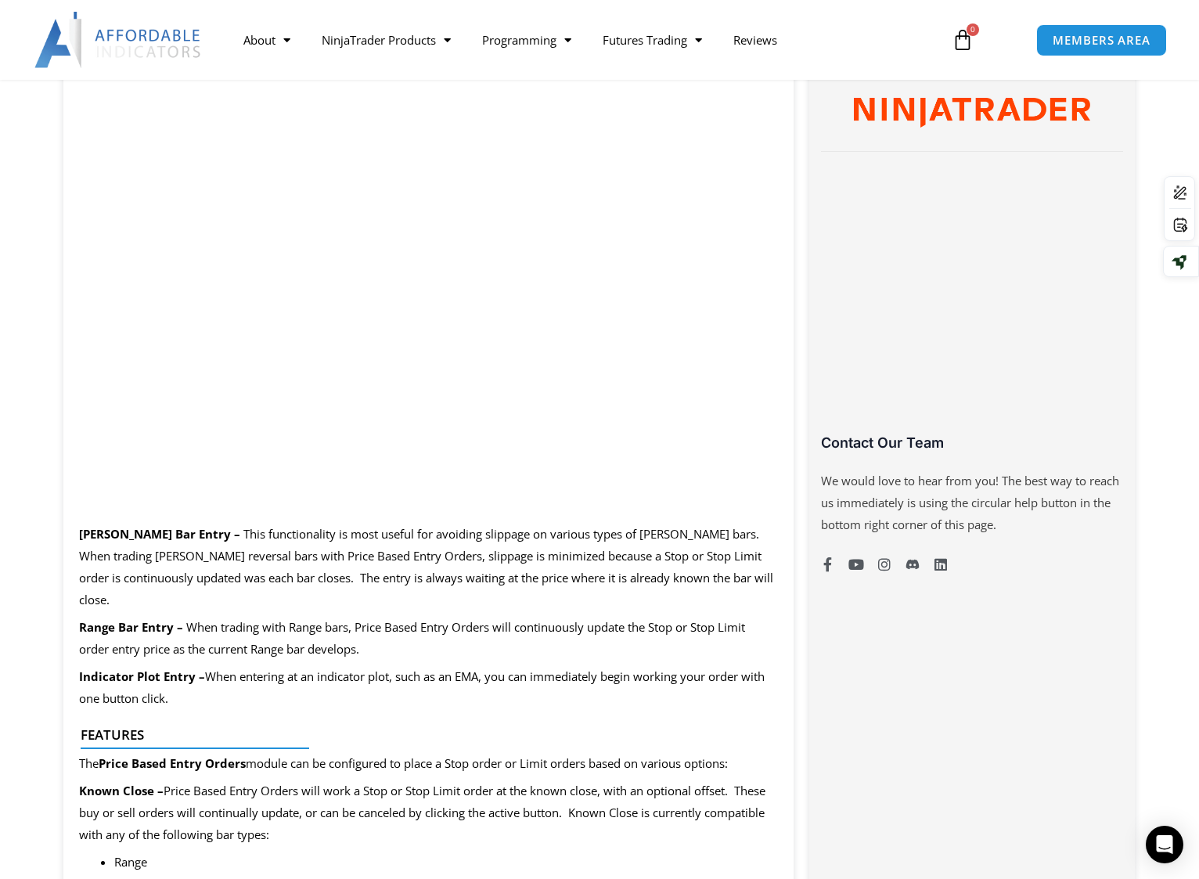
scroll to position [861, 0]
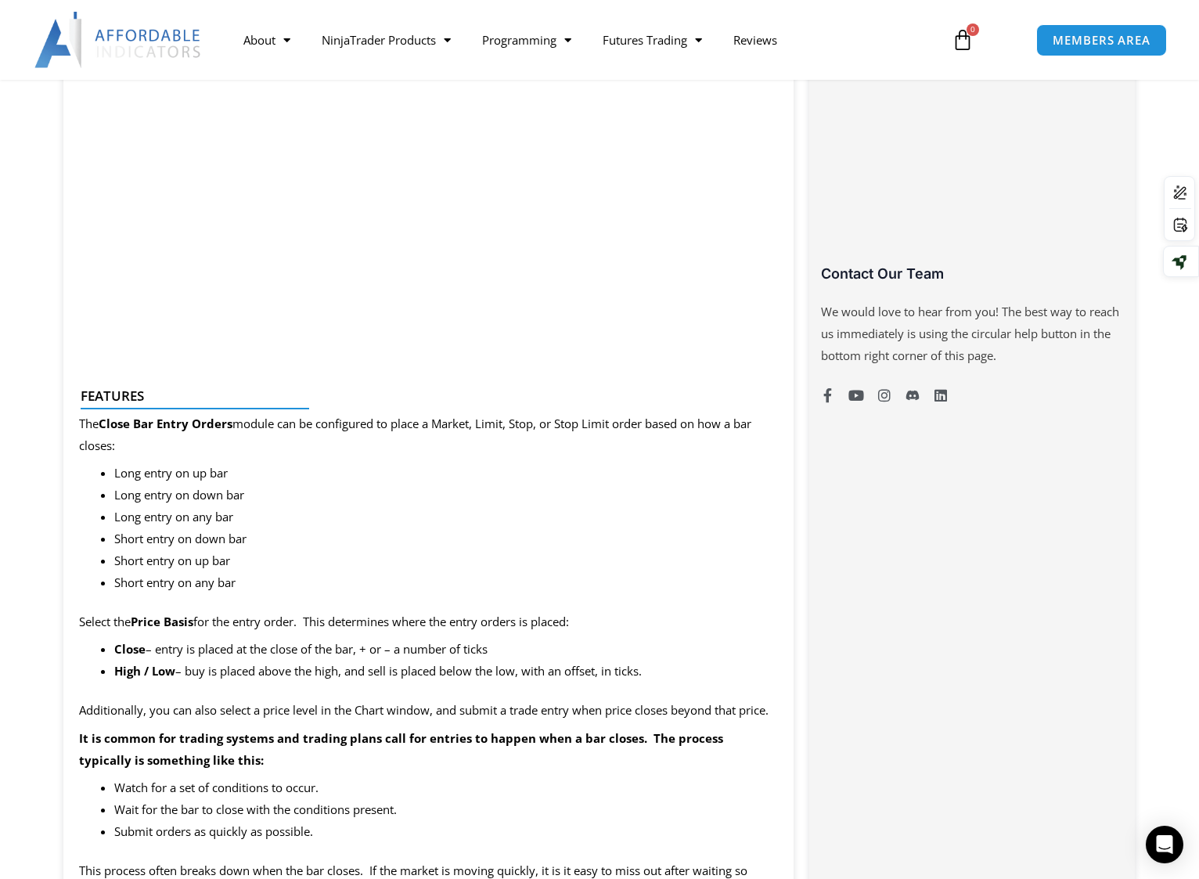
scroll to position [1096, 0]
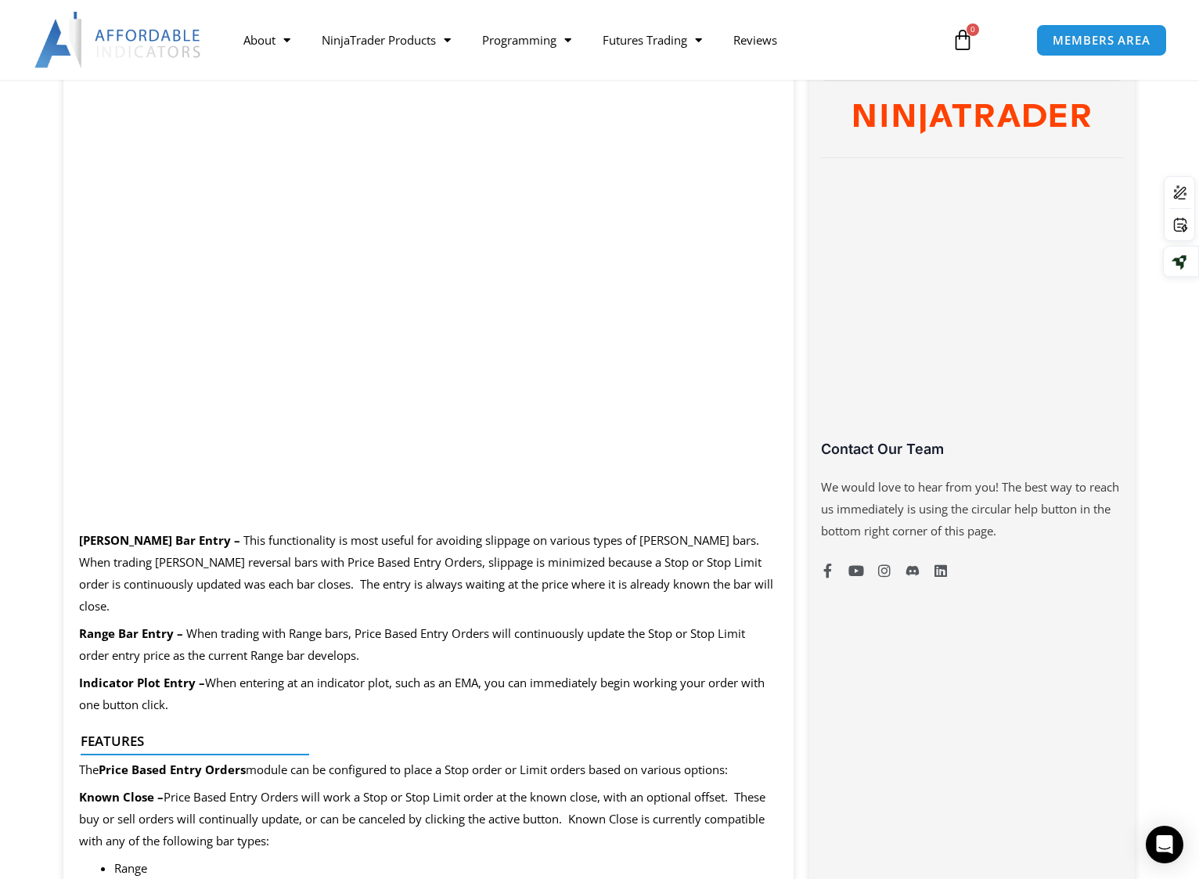
scroll to position [861, 0]
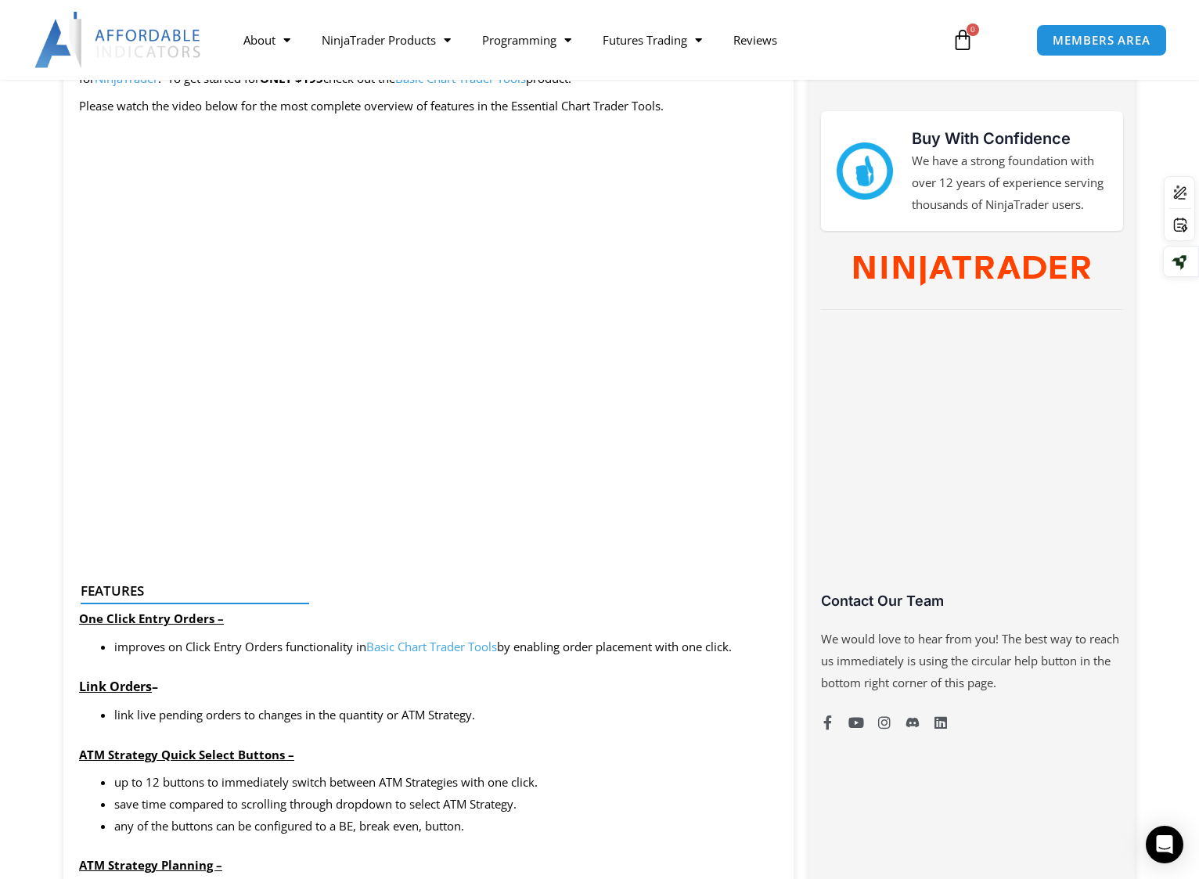
scroll to position [704, 0]
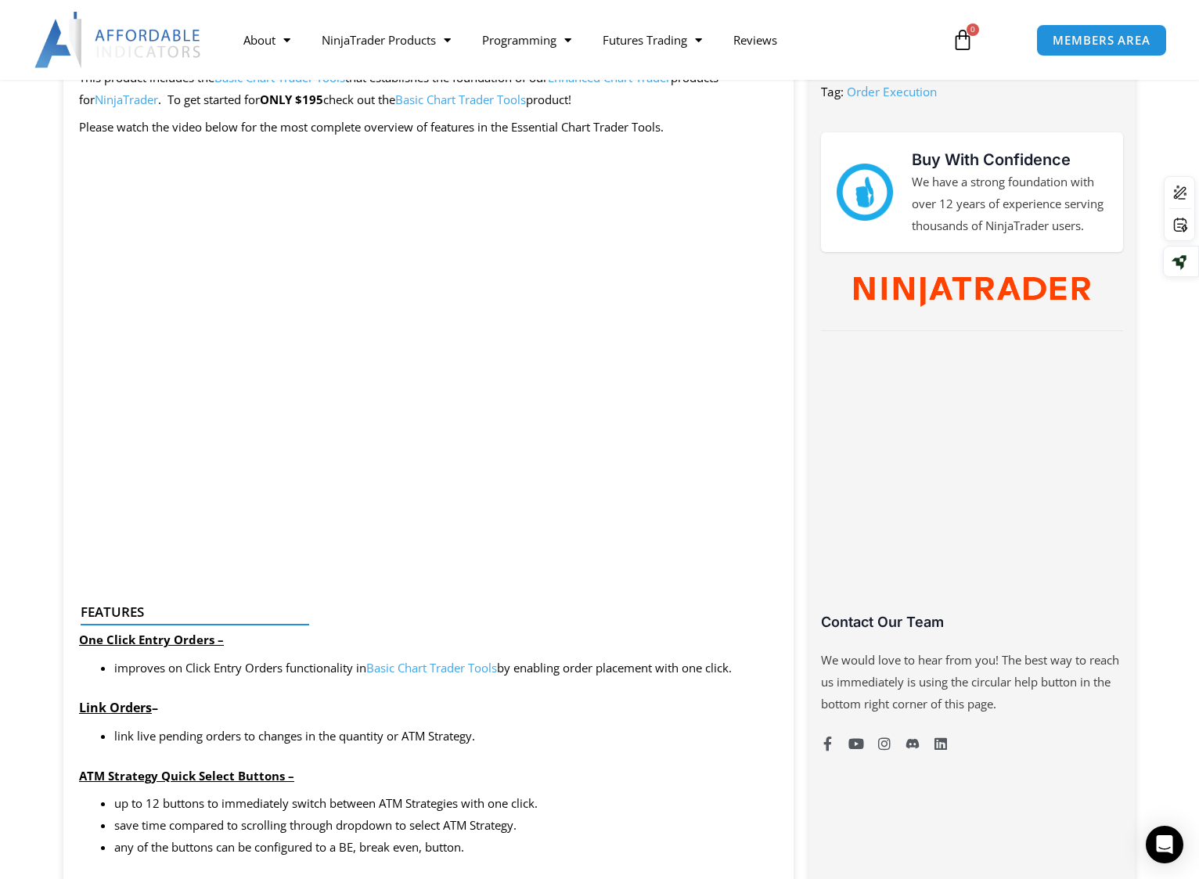
click at [567, 732] on li "link live pending orders to changes in the quantity or ATM Strategy." at bounding box center [446, 737] width 664 height 22
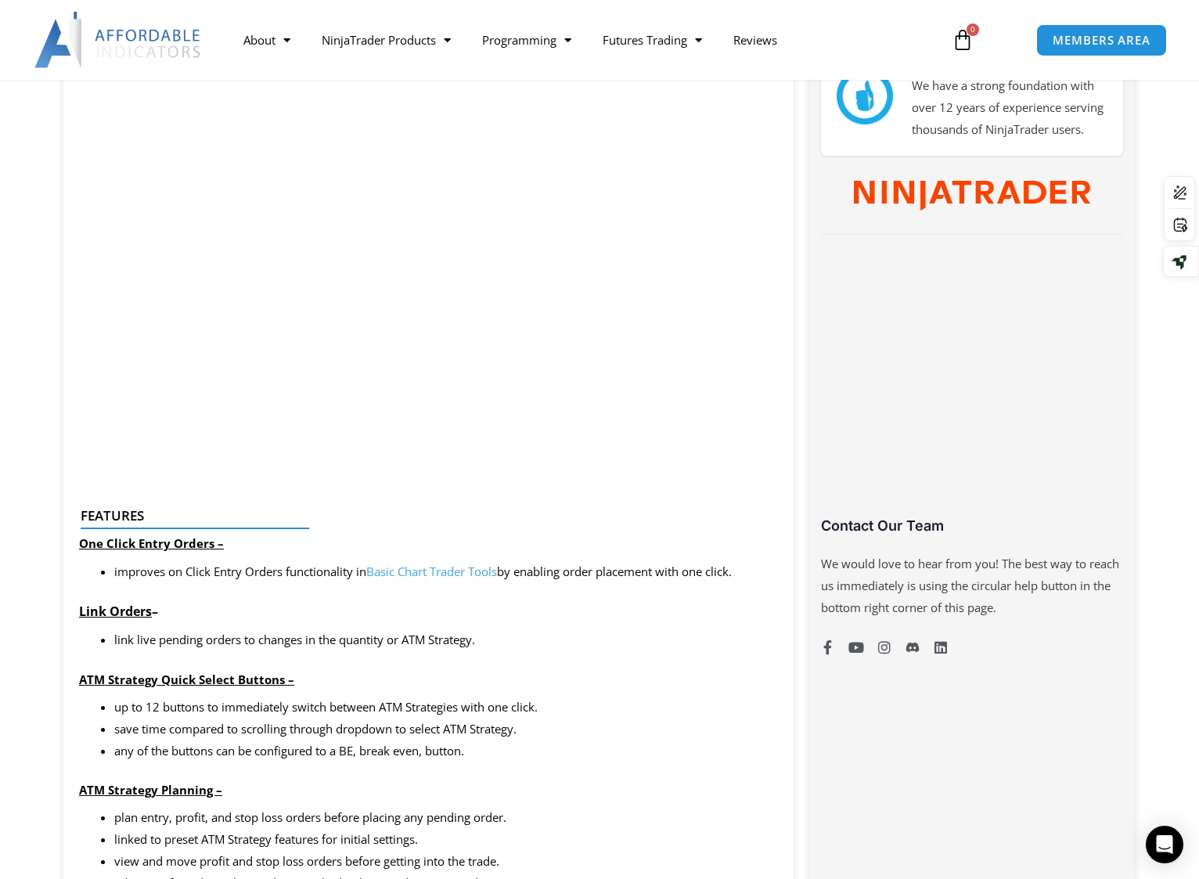
scroll to position [783, 0]
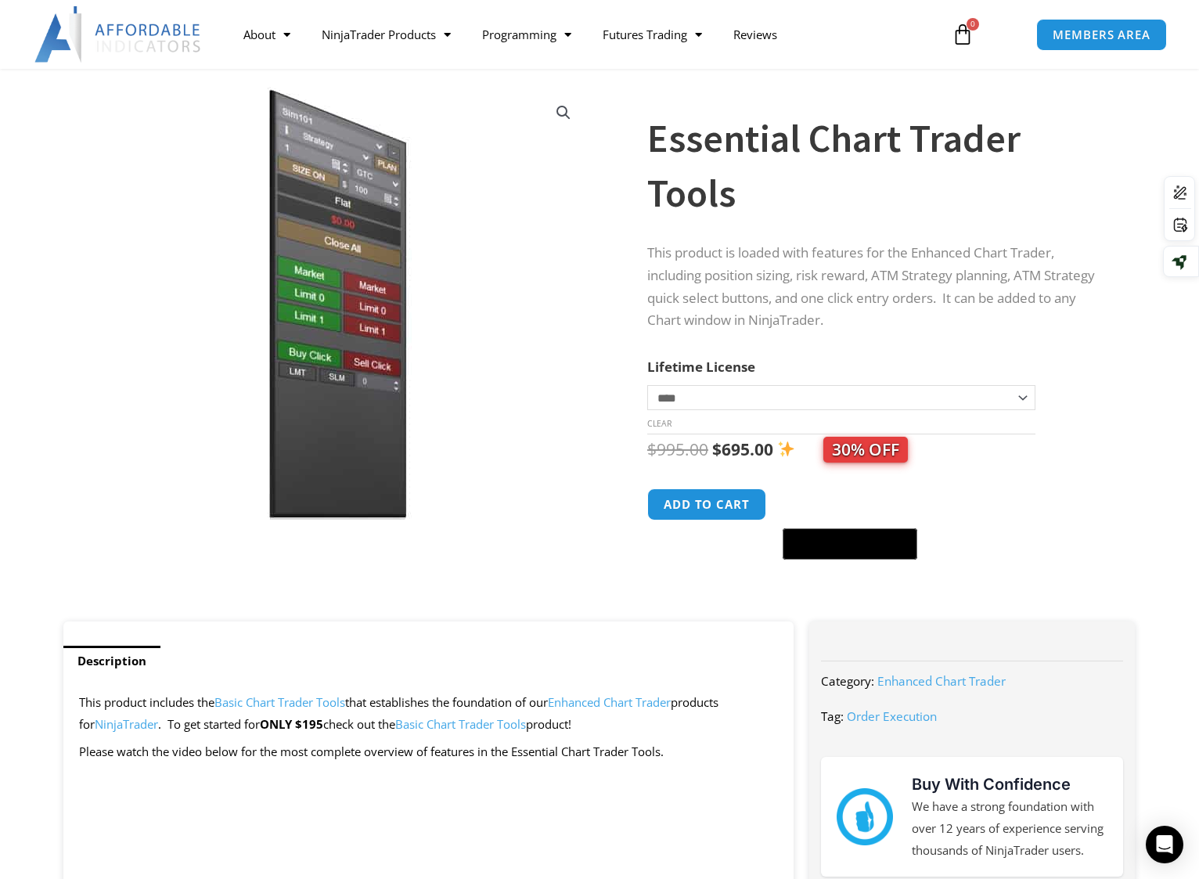
scroll to position [0, 0]
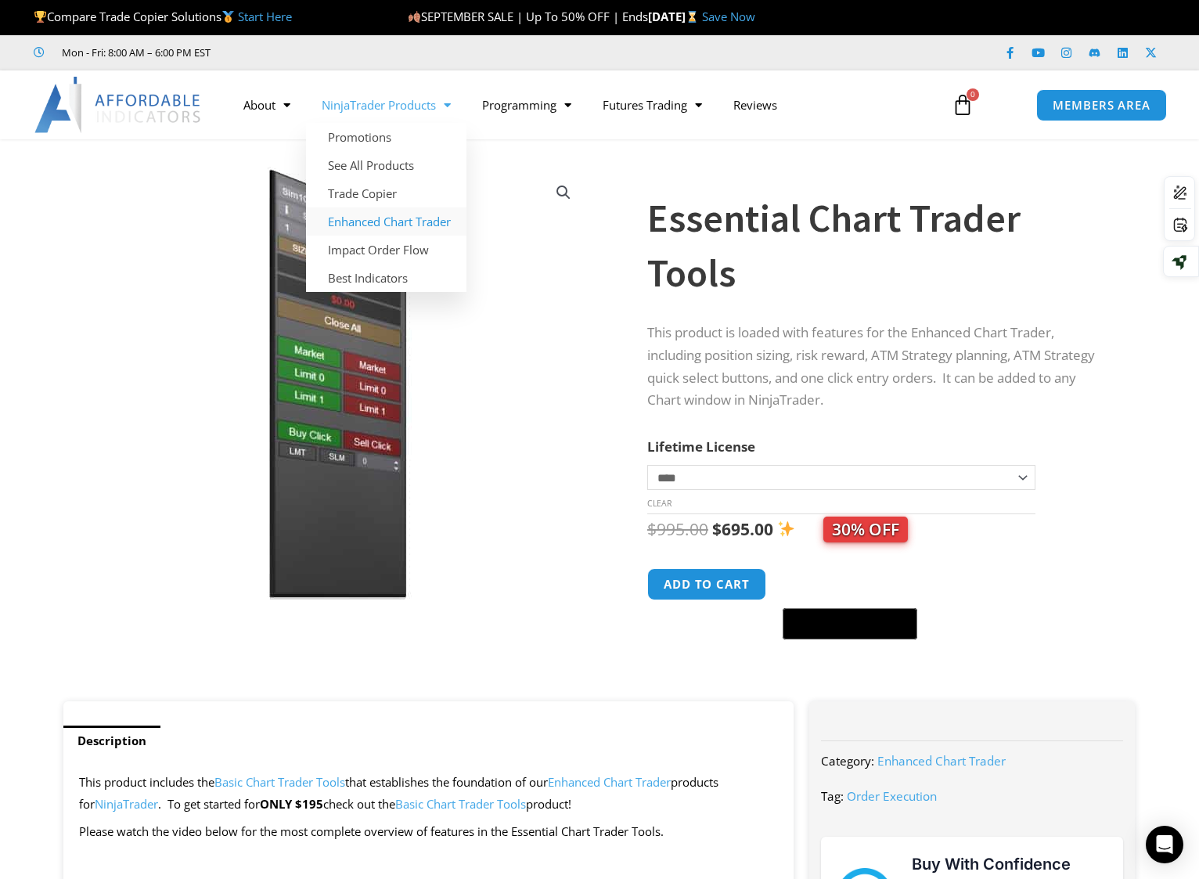
click at [388, 217] on link "Enhanced Chart Trader" at bounding box center [386, 221] width 160 height 28
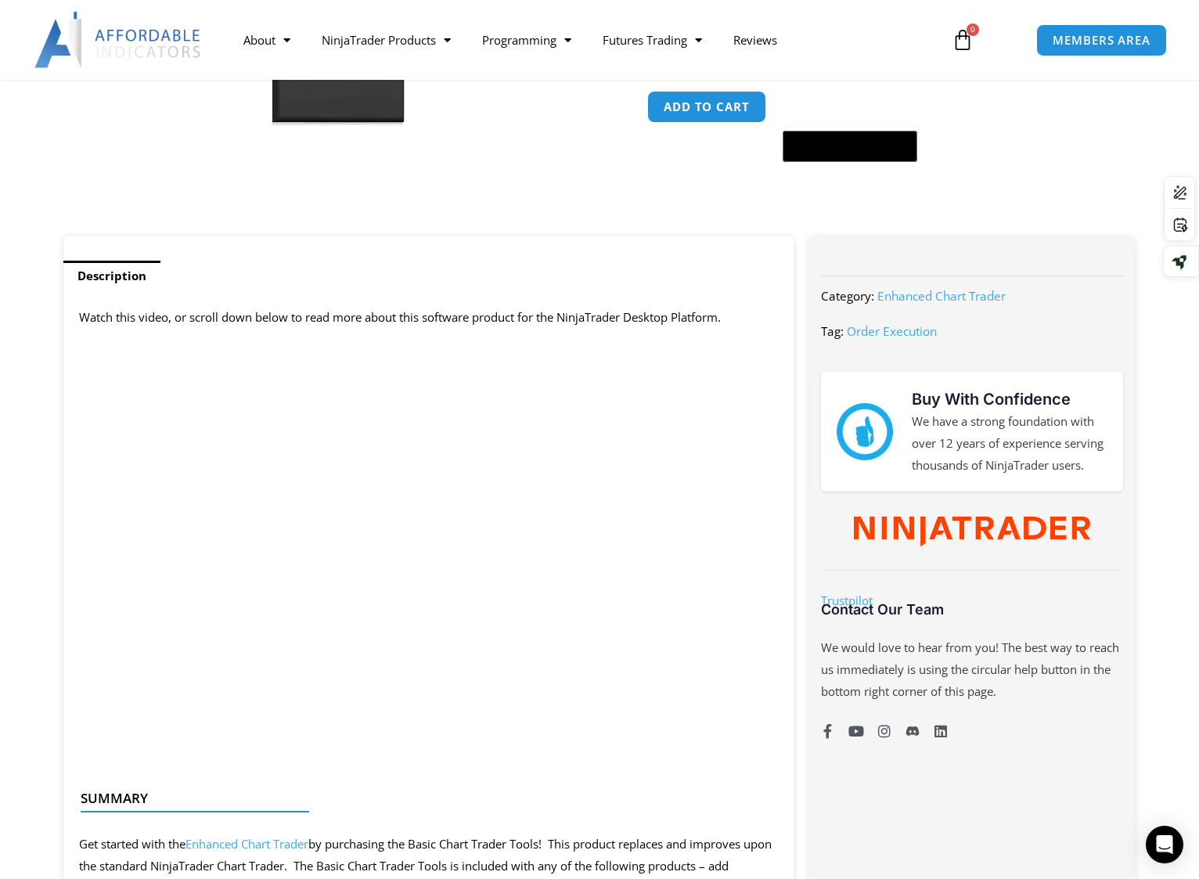
scroll to position [548, 0]
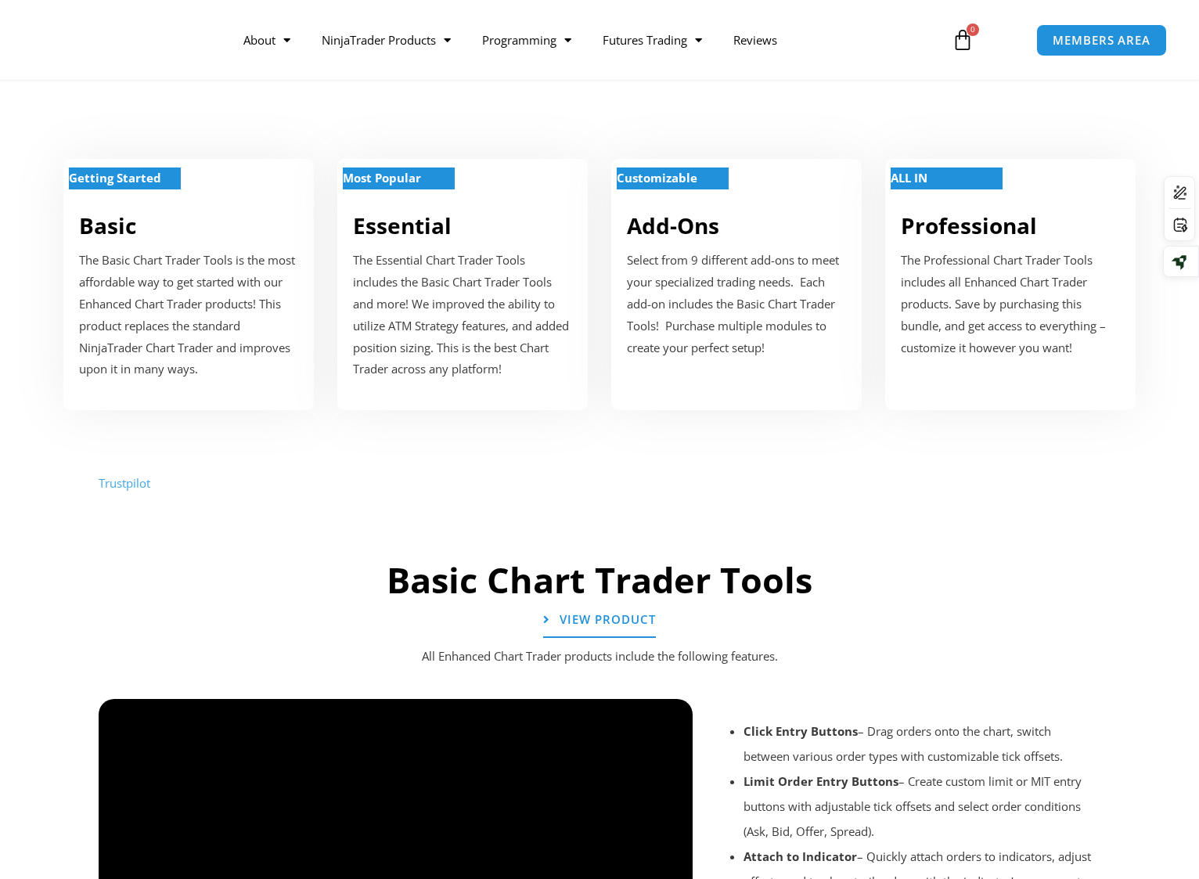
scroll to position [626, 0]
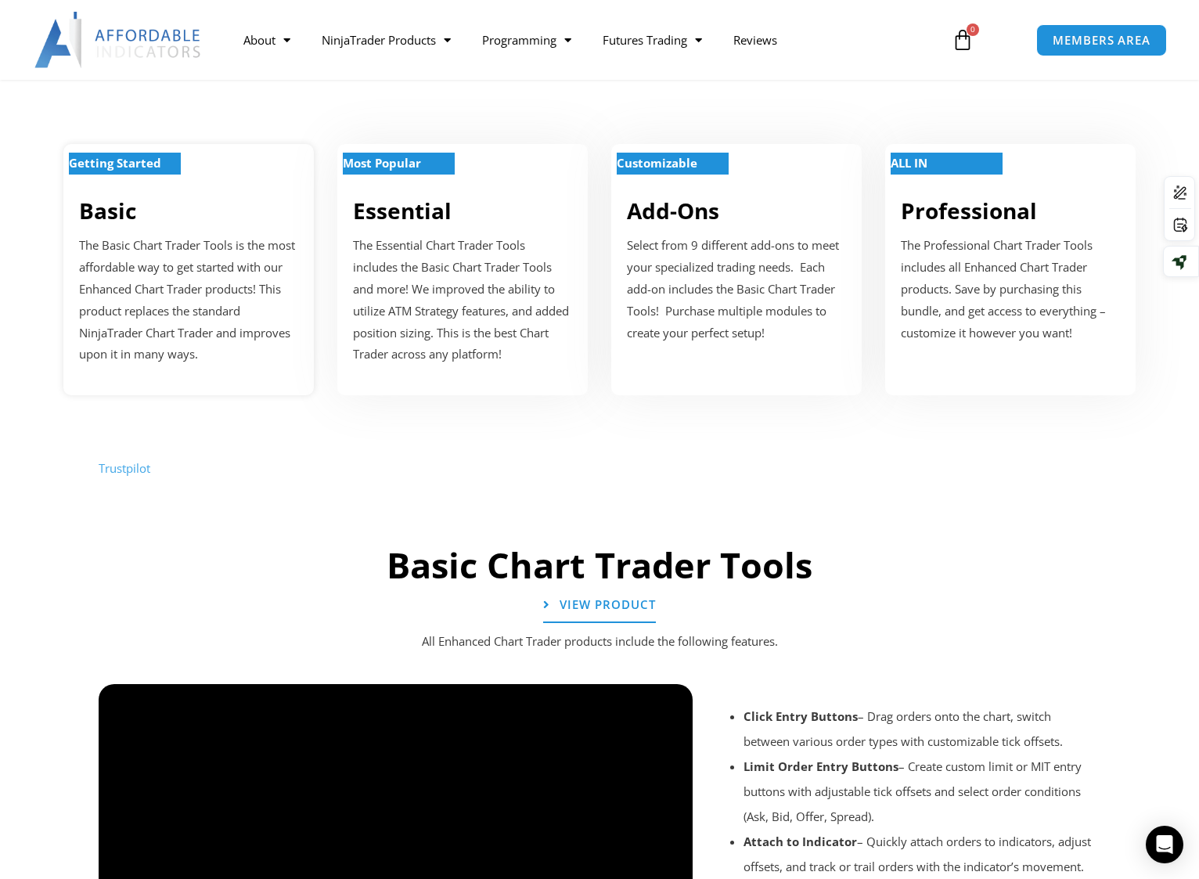
click at [198, 268] on p "The Basic Chart Trader Tools is the most affordable way to get started with our…" at bounding box center [188, 300] width 219 height 131
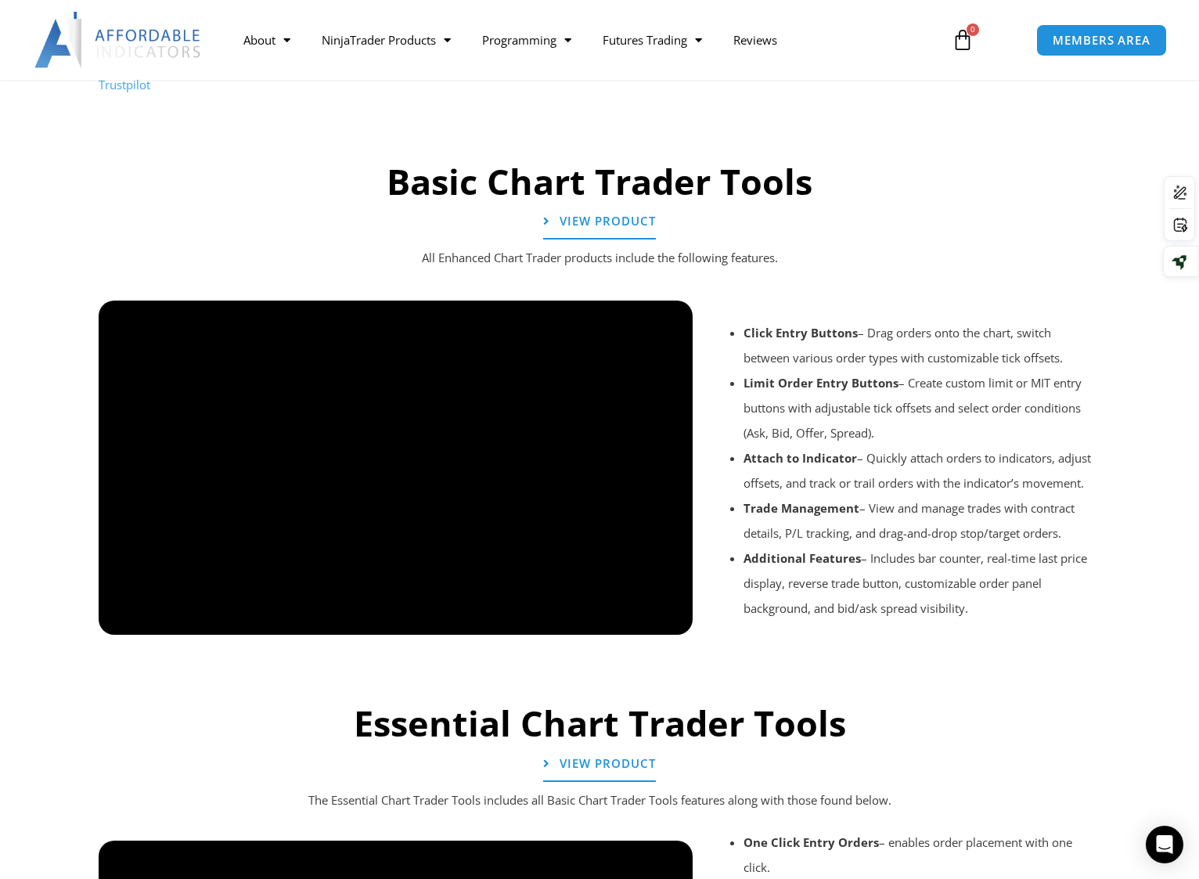
scroll to position [852, 0]
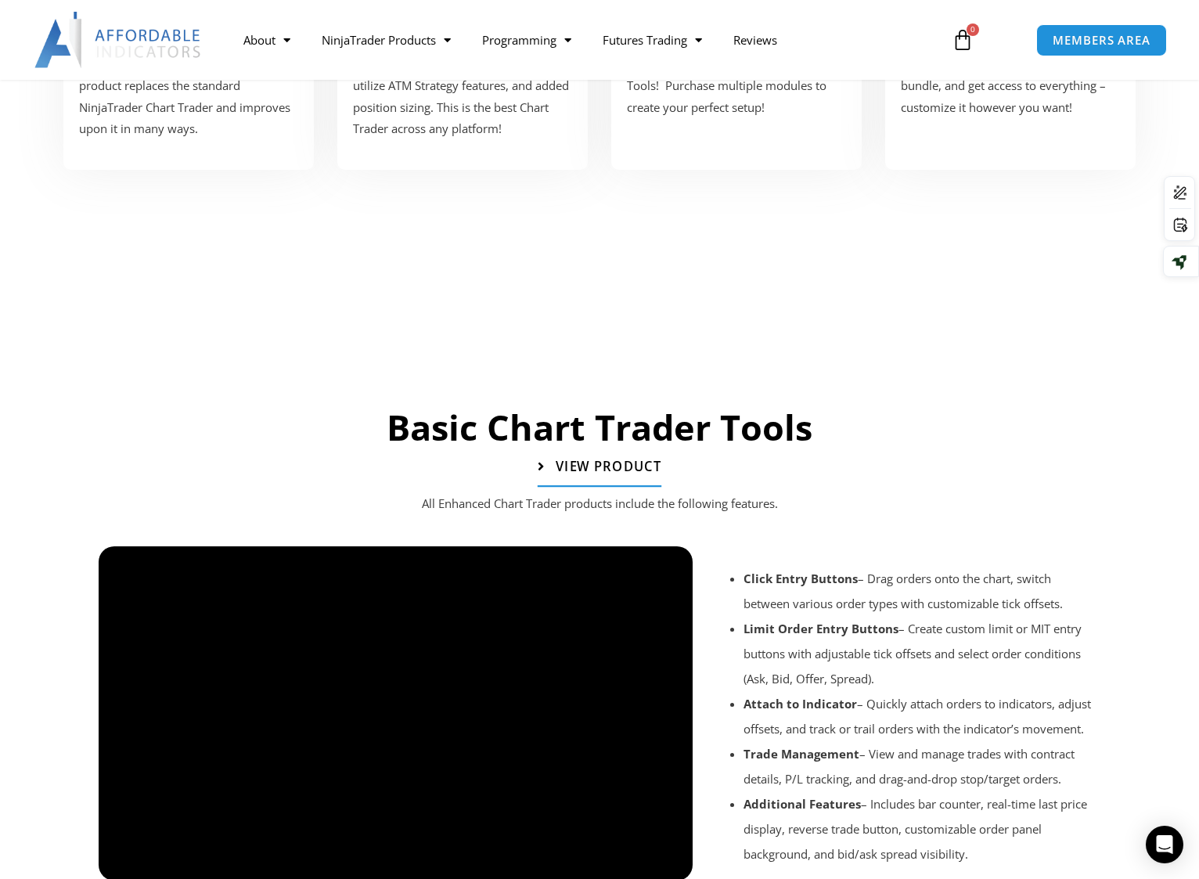
click at [600, 463] on span "View Product" at bounding box center [609, 466] width 106 height 13
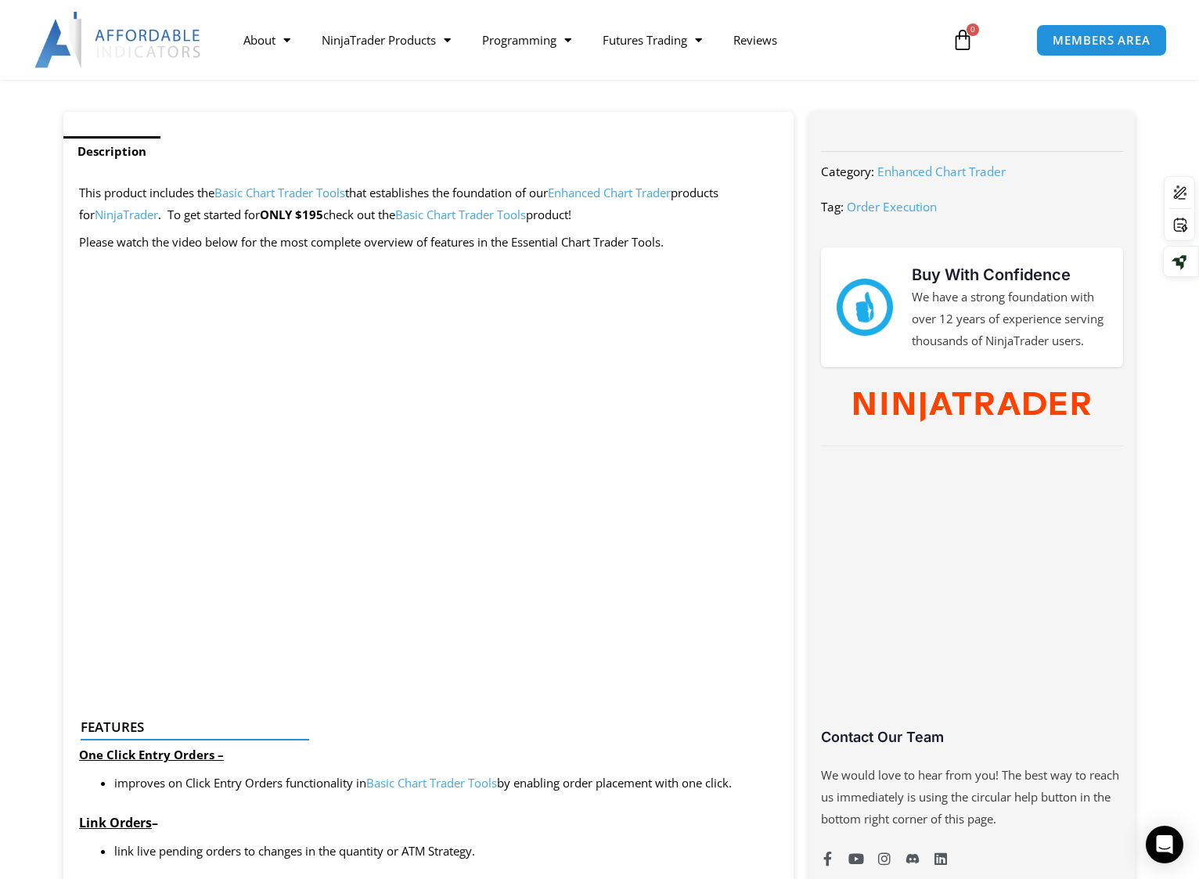
scroll to position [626, 0]
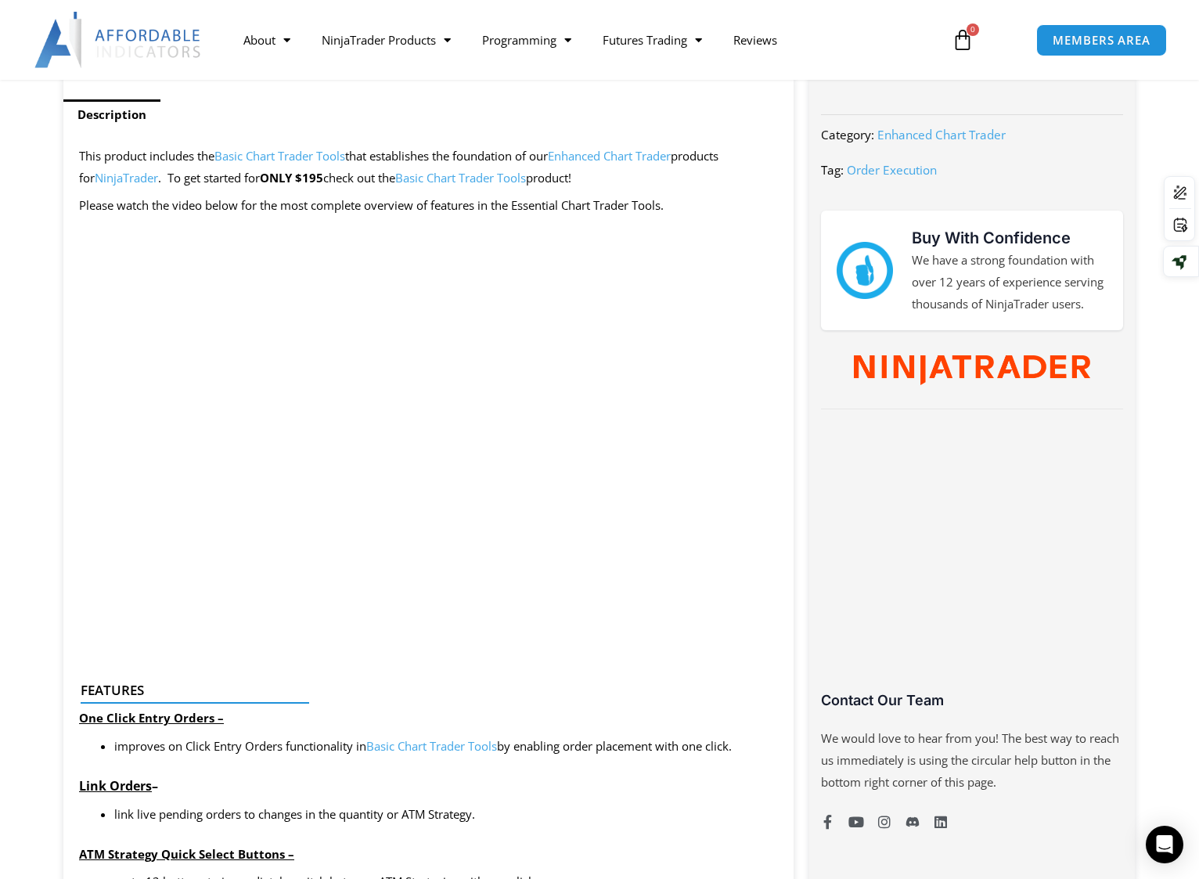
drag, startPoint x: 0, startPoint y: 174, endPoint x: 386, endPoint y: 105, distance: 392.0
click at [386, 105] on ul "Description" at bounding box center [428, 114] width 730 height 31
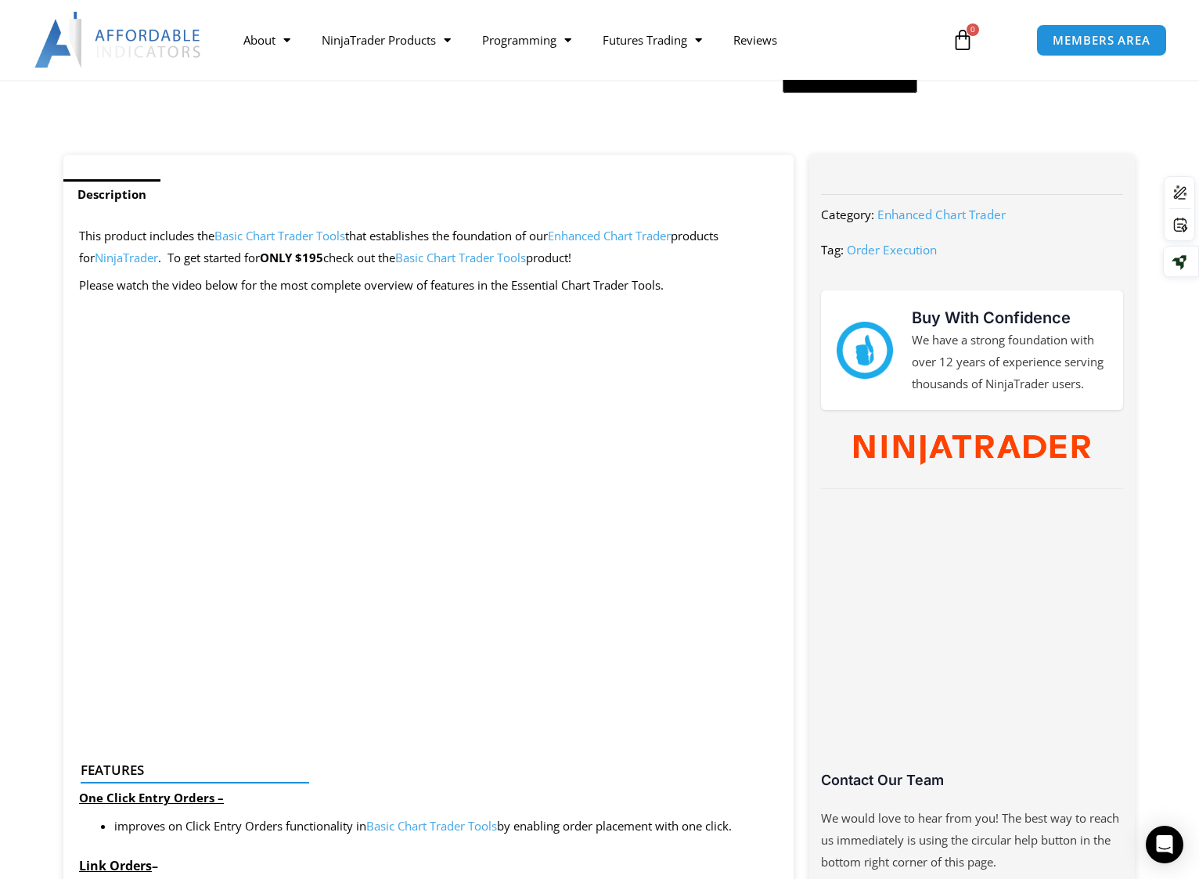
scroll to position [548, 0]
